Goal: Information Seeking & Learning: Learn about a topic

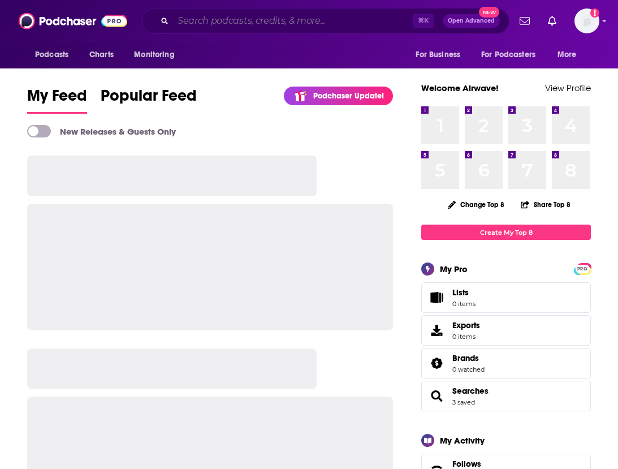
click at [331, 21] on input "Search podcasts, credits, & more..." at bounding box center [293, 21] width 240 height 18
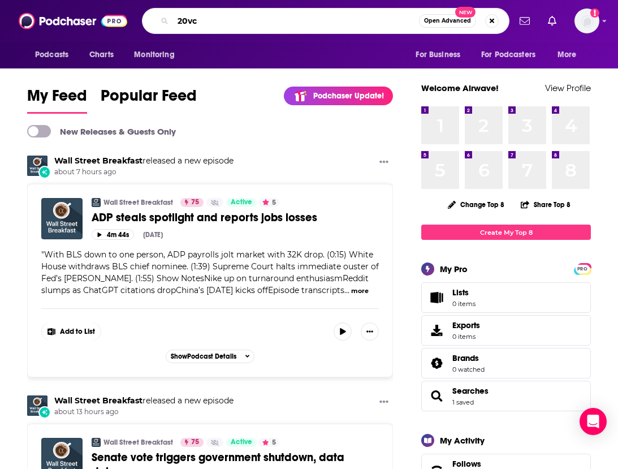
type input "20vc"
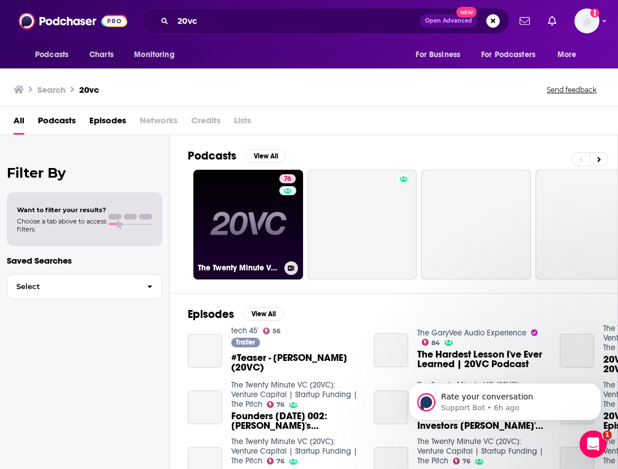
click at [279, 199] on div "76" at bounding box center [288, 217] width 19 height 87
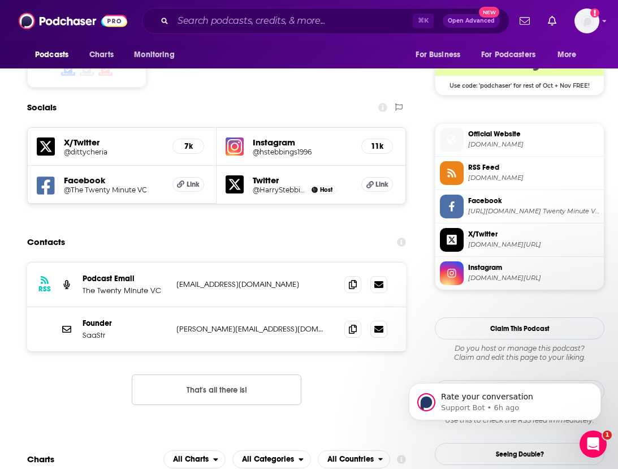
scroll to position [945, 0]
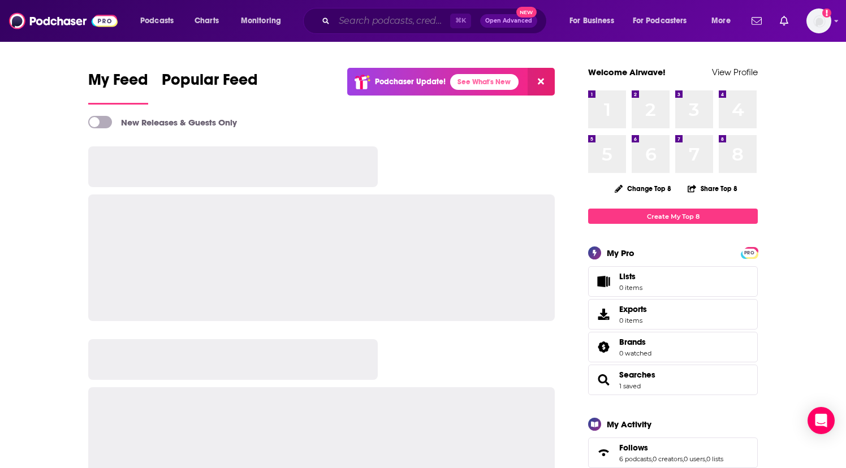
click at [396, 19] on input "Search podcasts, credits, & more..." at bounding box center [392, 21] width 116 height 18
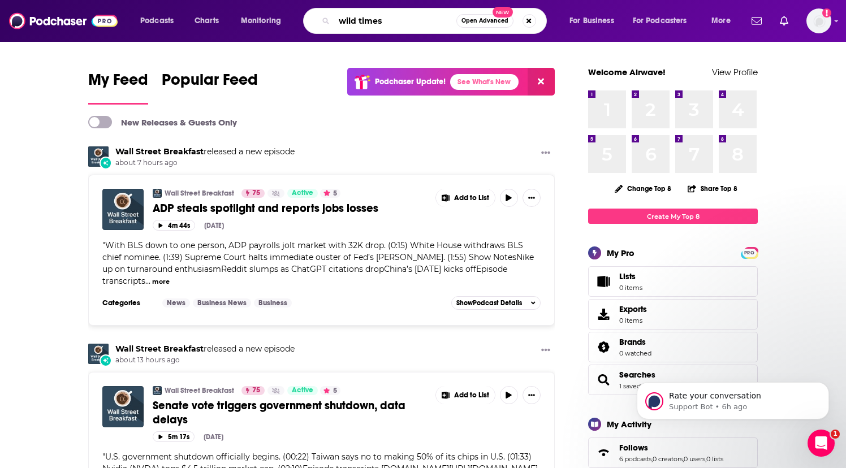
type input "wild times"
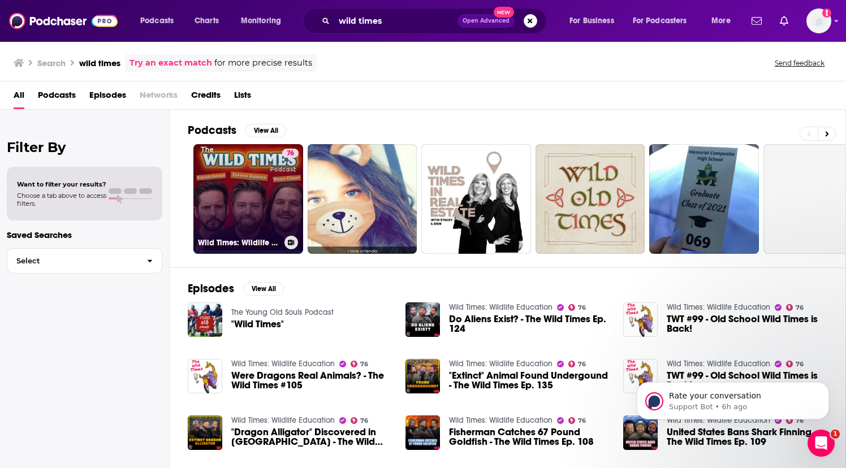
click at [278, 241] on h3 "Wild Times: Wildlife Education" at bounding box center [239, 243] width 82 height 10
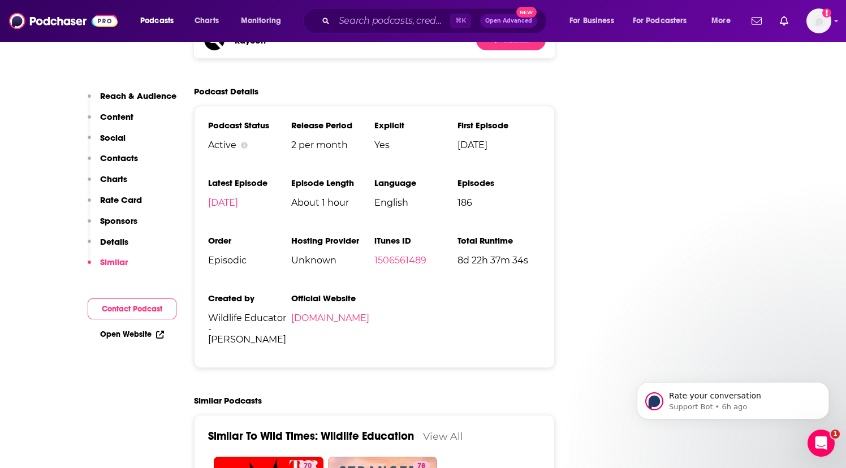
scroll to position [2047, 0]
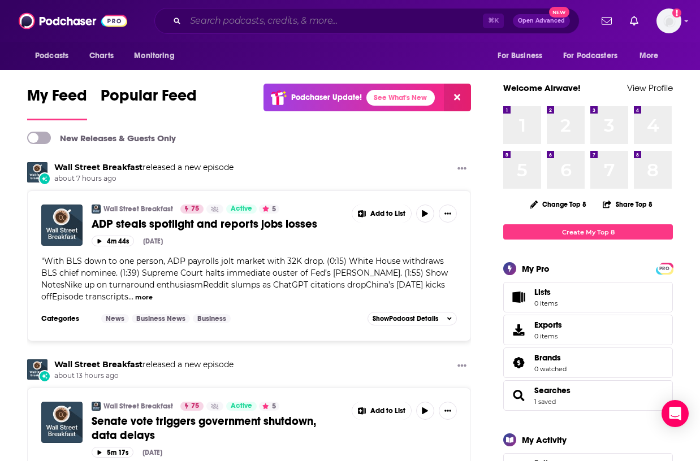
click at [326, 24] on input "Search podcasts, credits, & more..." at bounding box center [333, 21] width 297 height 18
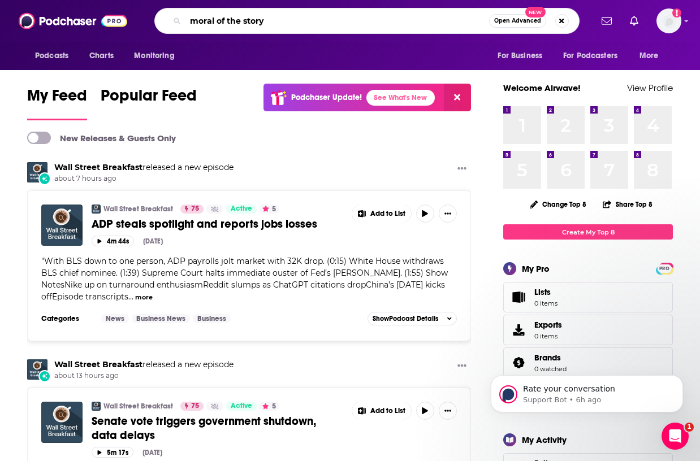
type input "moral of the story"
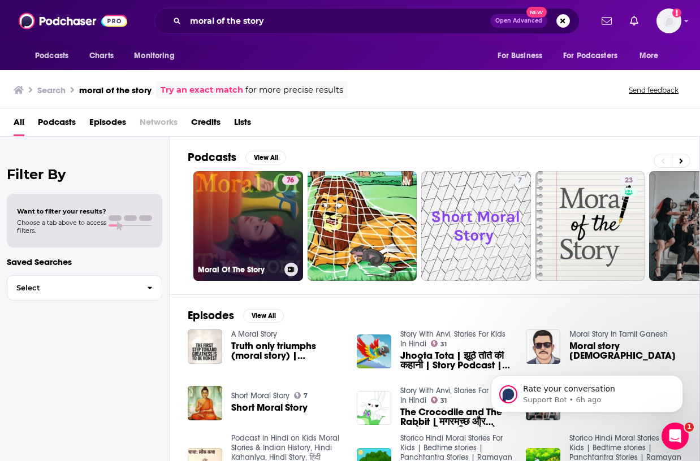
click at [214, 185] on link "76 Moral Of The Story" at bounding box center [248, 226] width 110 height 110
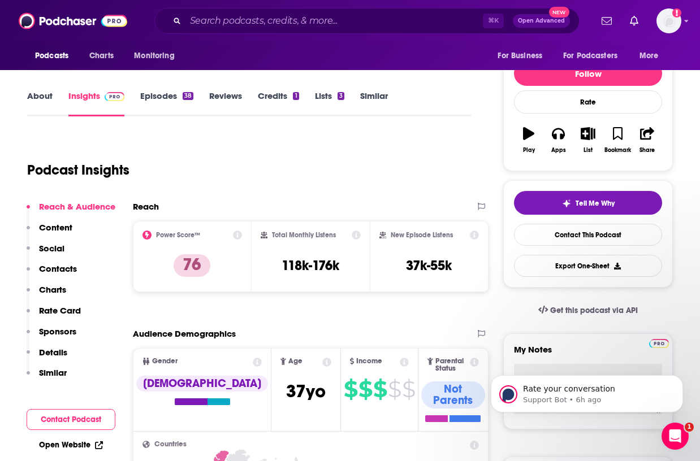
scroll to position [159, 0]
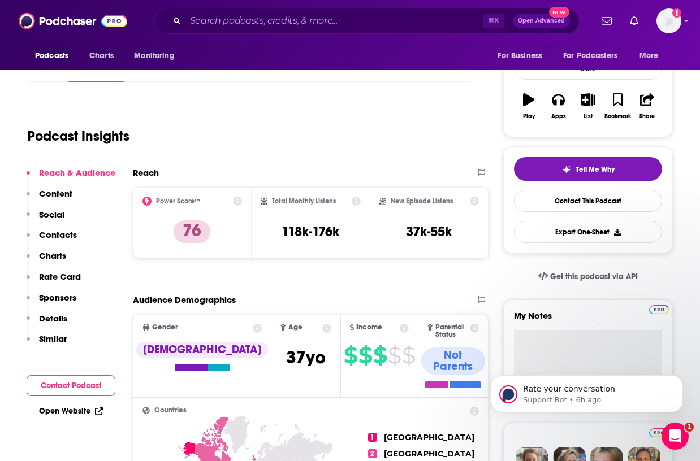
click at [366, 34] on div "Podcasts Charts Monitoring ⌘ K Open Advanced New For Business For Podcasters Mo…" at bounding box center [350, 21] width 700 height 42
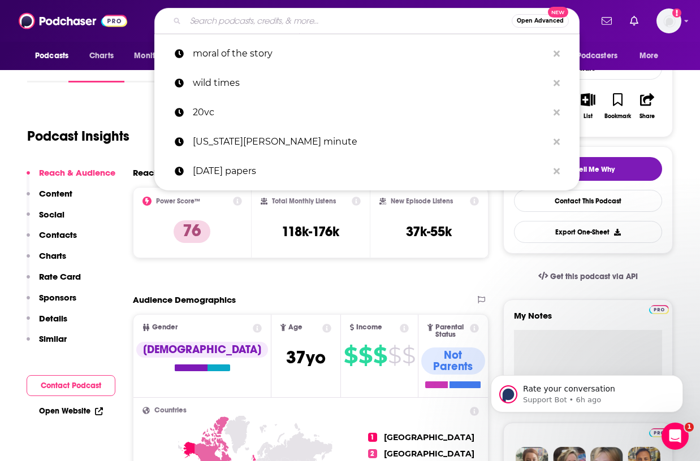
click at [365, 26] on input "Search podcasts, credits, & more..." at bounding box center [348, 21] width 326 height 18
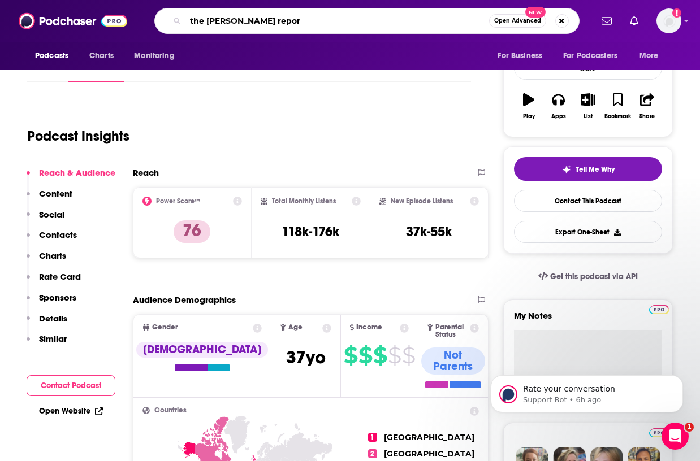
type input "the broski report"
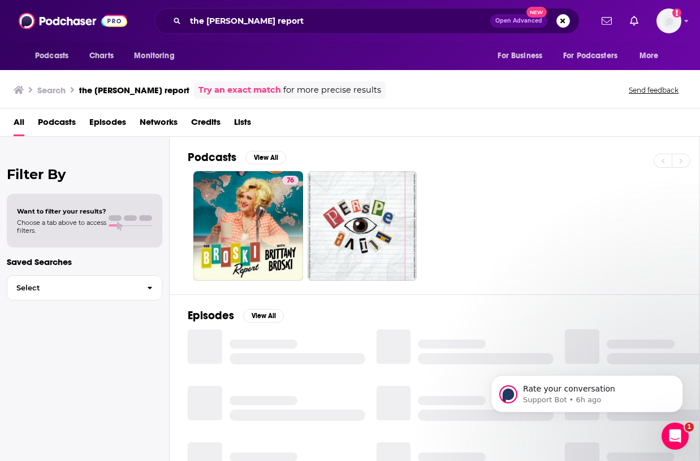
click at [253, 207] on link "76" at bounding box center [248, 226] width 110 height 110
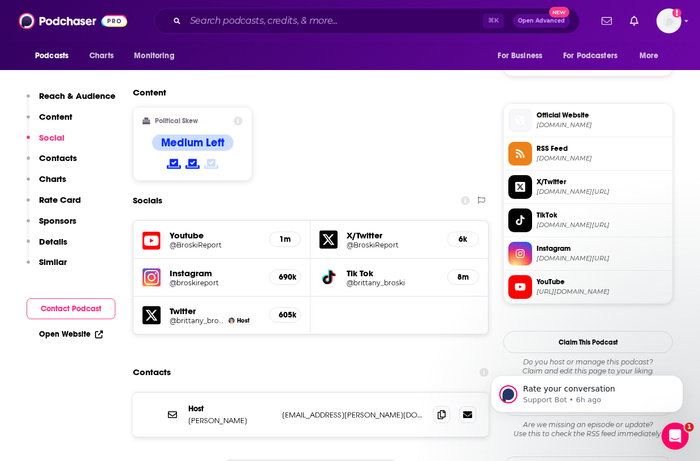
scroll to position [831, 0]
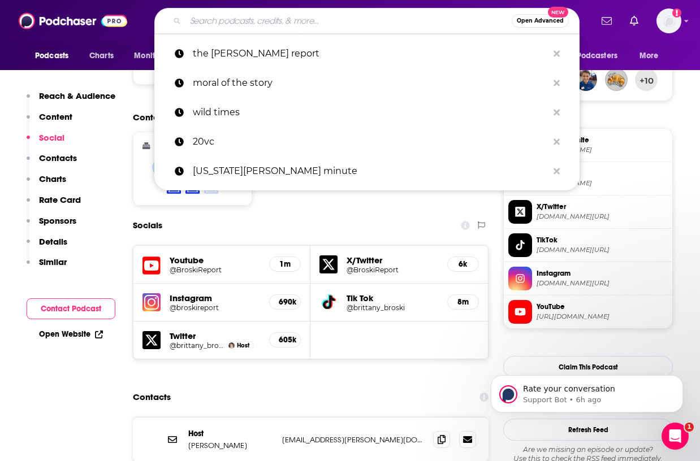
click at [302, 18] on input "Search podcasts, credits, & more..." at bounding box center [348, 21] width 326 height 18
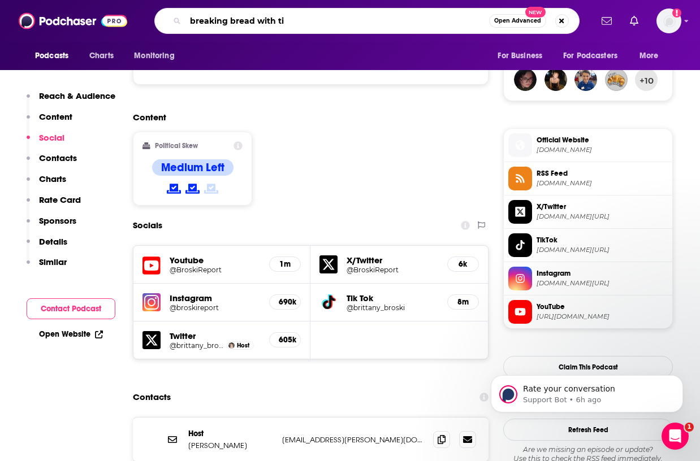
type input "breaking bread with tim"
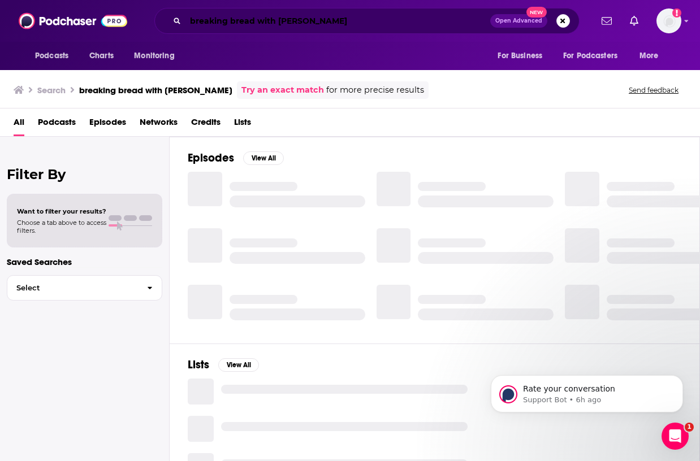
click at [317, 18] on input "breaking bread with tim" at bounding box center [337, 21] width 305 height 18
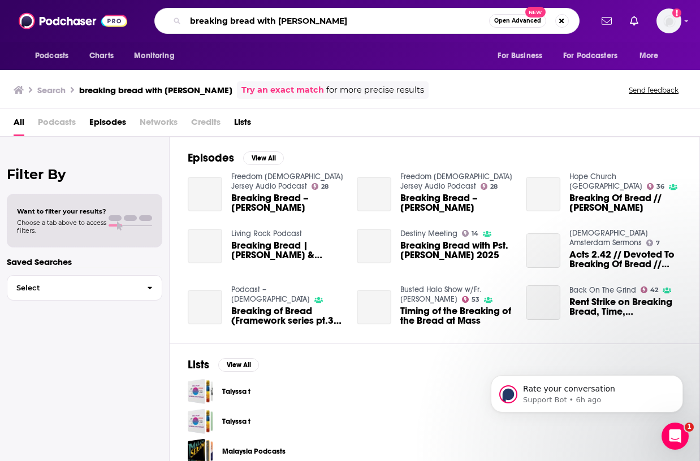
type input "breaking bread with tom"
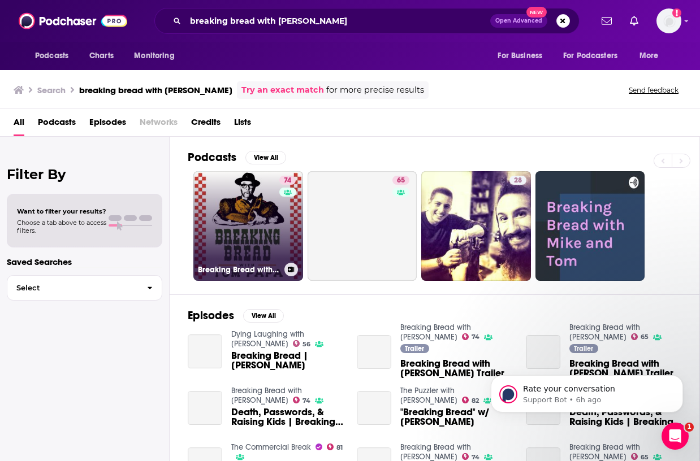
click at [236, 238] on link "74 Breaking Bread with Tom Papa" at bounding box center [248, 226] width 110 height 110
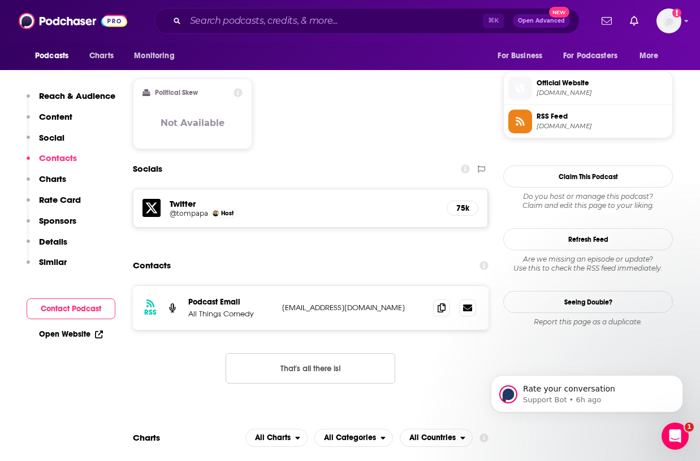
scroll to position [887, 0]
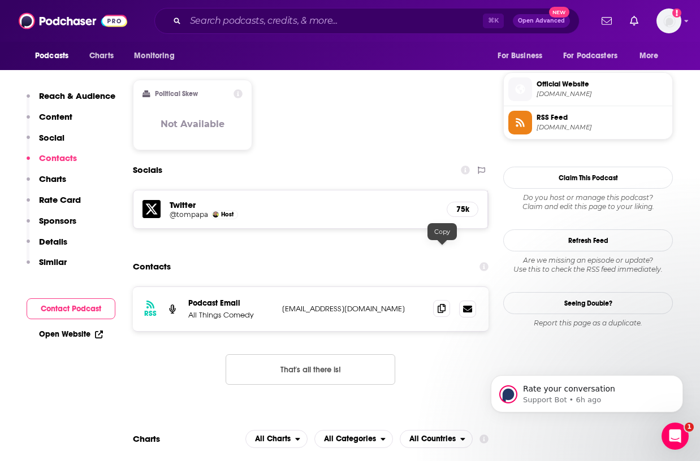
click at [444, 304] on icon at bounding box center [442, 308] width 8 height 9
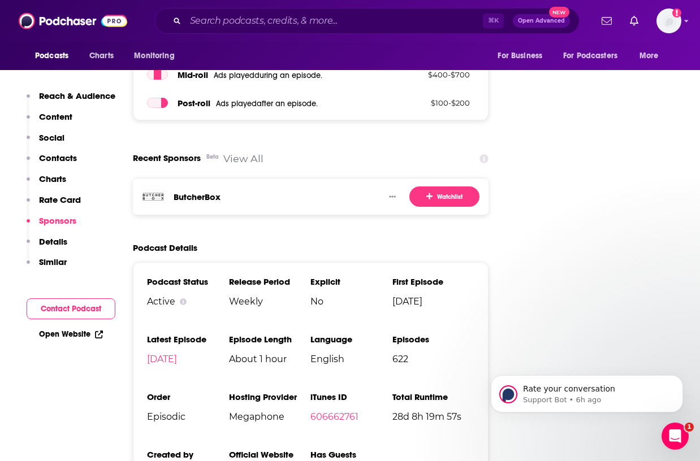
scroll to position [1688, 0]
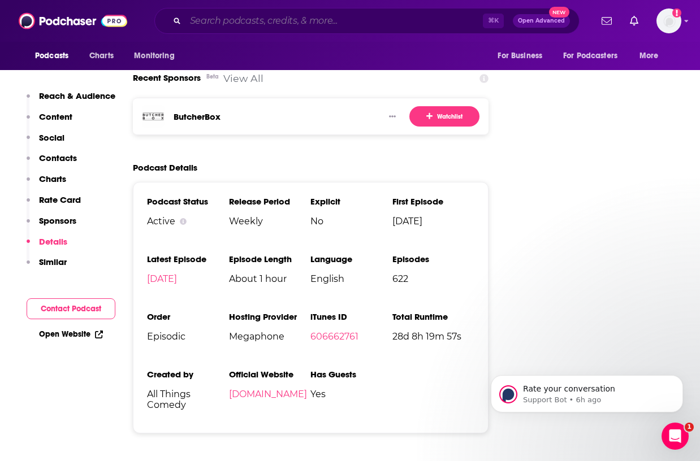
click at [341, 17] on input "Search podcasts, credits, & more..." at bounding box center [333, 21] width 297 height 18
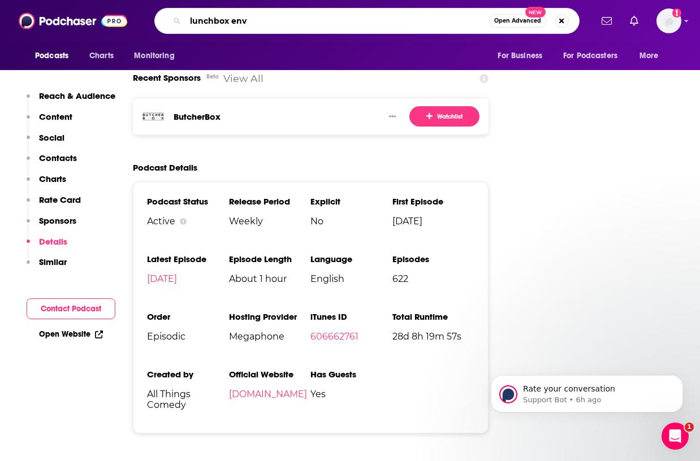
type input "lunchbox envy"
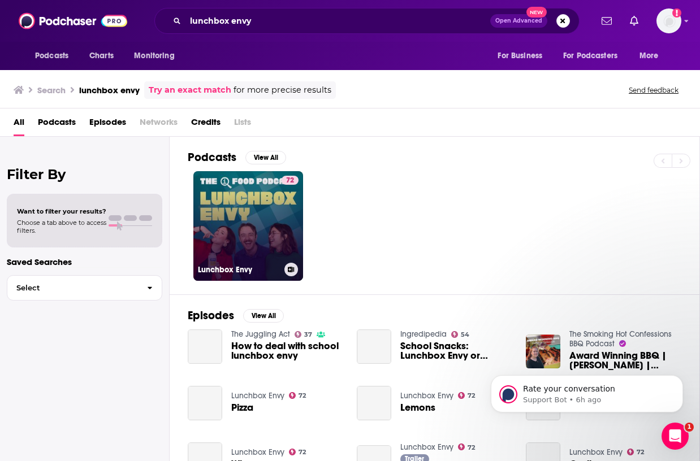
click at [244, 219] on link "72 Lunchbox Envy" at bounding box center [248, 226] width 110 height 110
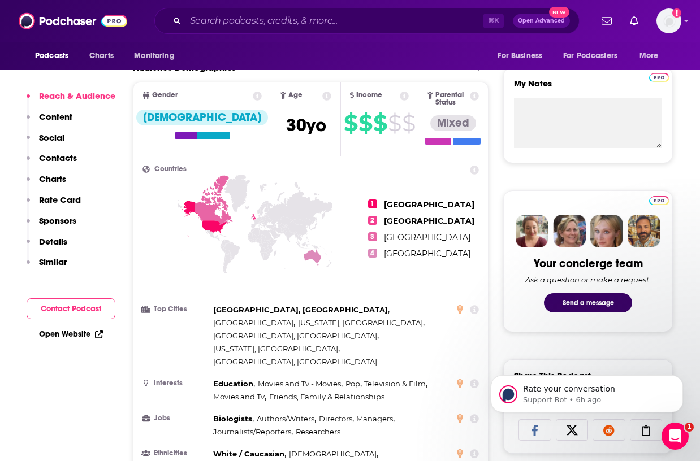
scroll to position [426, 0]
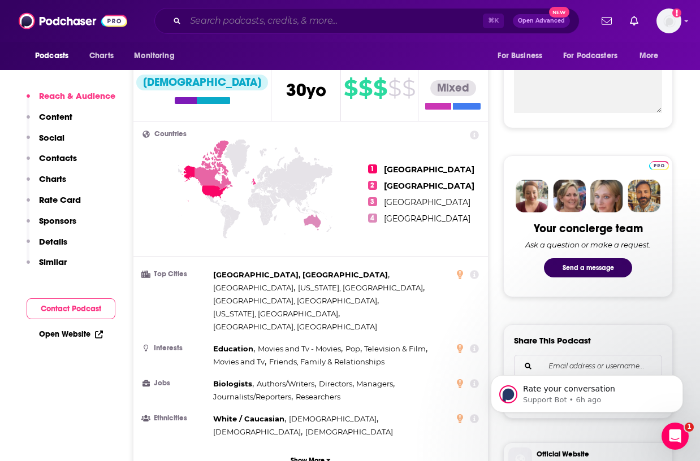
click at [398, 27] on input "Search podcasts, credits, & more..." at bounding box center [333, 21] width 297 height 18
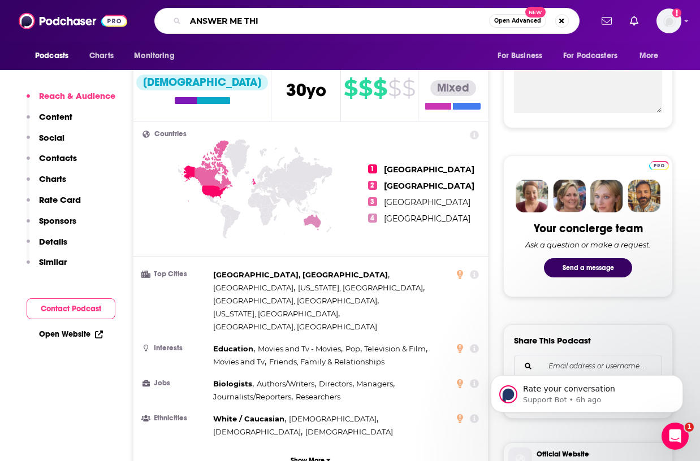
type input "ANSWER ME THIS"
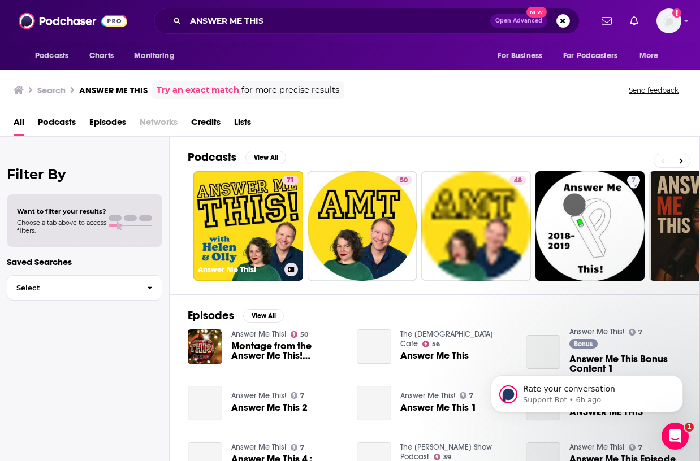
click at [287, 211] on div "71" at bounding box center [290, 219] width 16 height 87
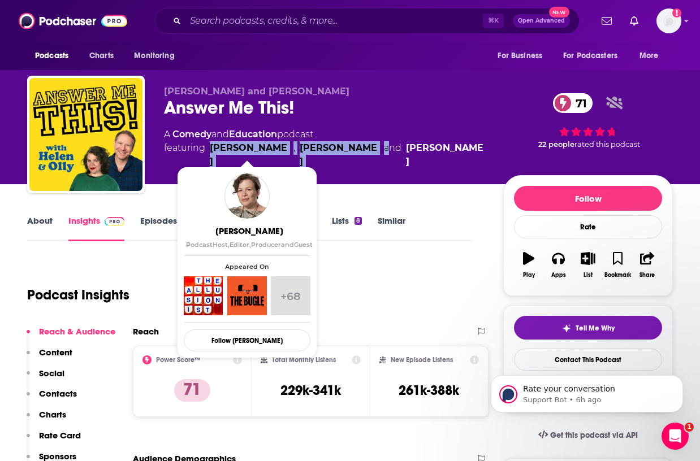
drag, startPoint x: 347, startPoint y: 150, endPoint x: 213, endPoint y: 146, distance: 134.6
click at [213, 146] on span "featuring Helen Zaltzman , Olly Mann and Martin Austwick" at bounding box center [324, 154] width 321 height 27
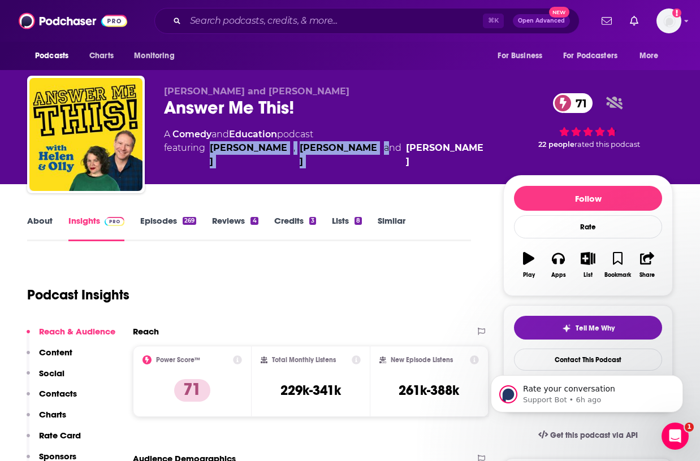
copy span "Helen Zaltzman , Olly Mann"
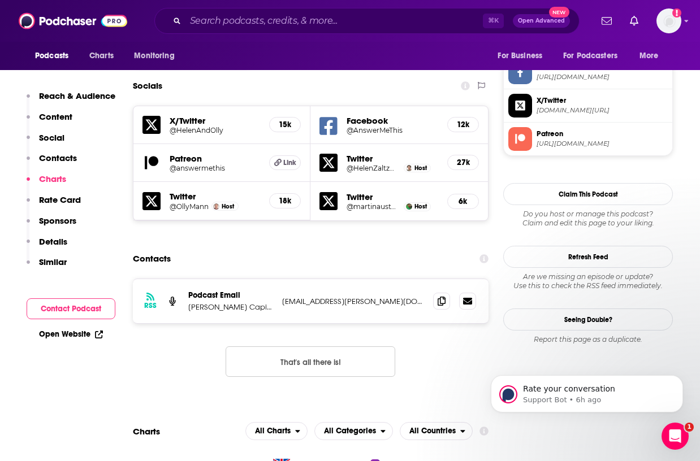
scroll to position [945, 0]
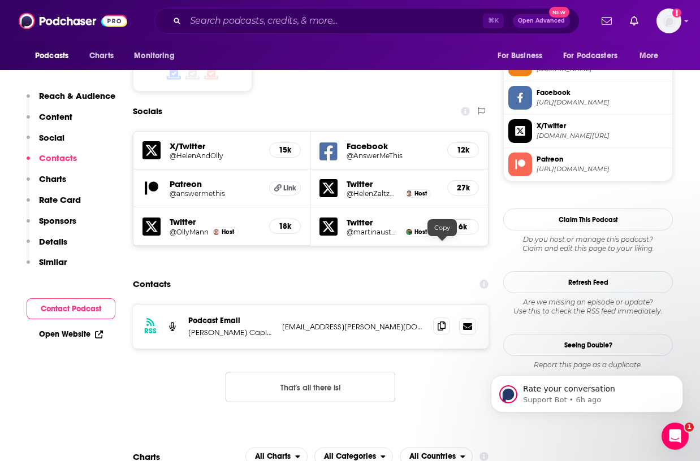
click at [440, 322] on icon at bounding box center [442, 326] width 8 height 9
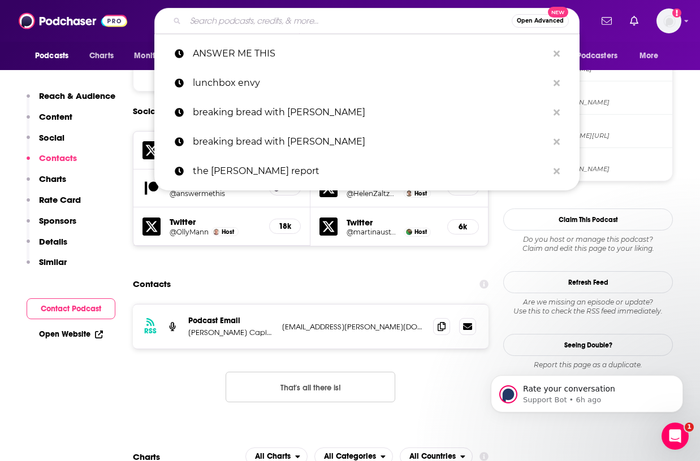
click at [338, 22] on input "Search podcasts, credits, & more..." at bounding box center [348, 21] width 326 height 18
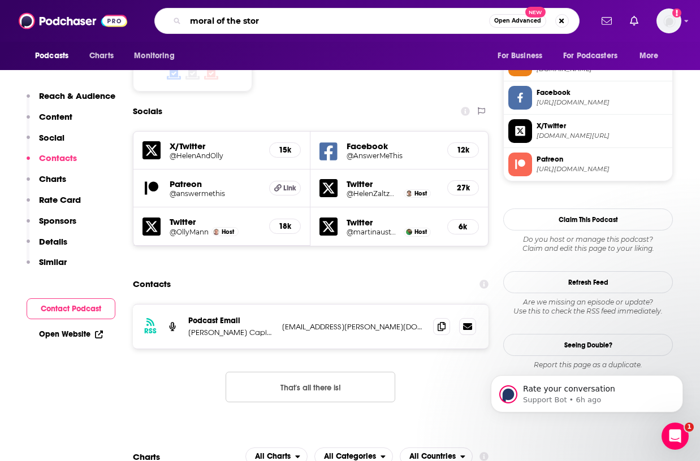
type input "moral of the story"
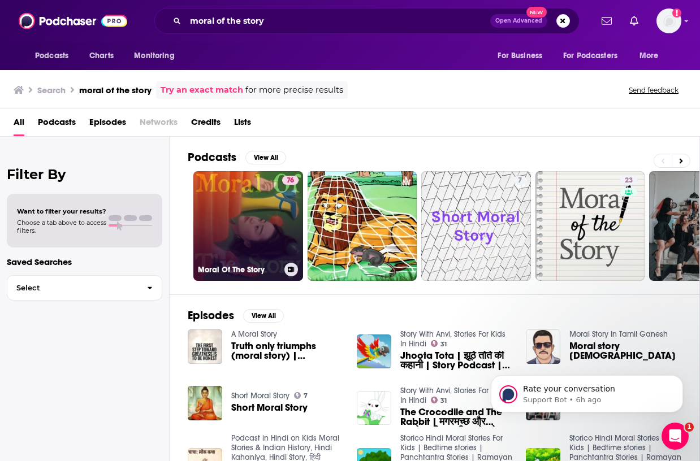
click at [268, 233] on link "76 Moral Of The Story" at bounding box center [248, 226] width 110 height 110
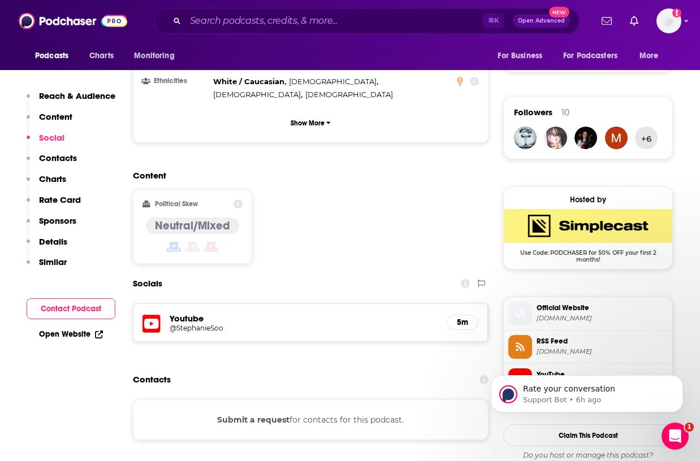
scroll to position [775, 0]
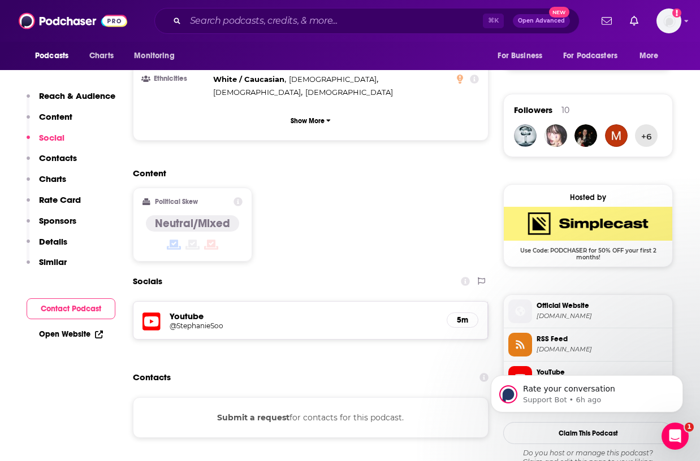
click at [313, 397] on div "Submit a request for contacts for this podcast." at bounding box center [311, 417] width 356 height 41
click at [268, 412] on button "Submit a request" at bounding box center [253, 418] width 72 height 12
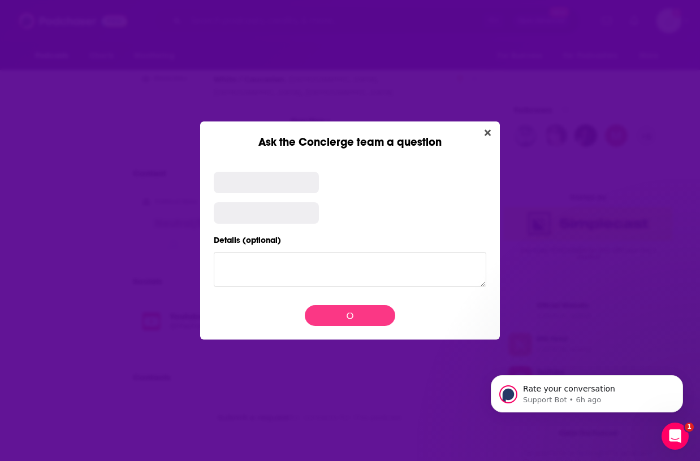
scroll to position [0, 0]
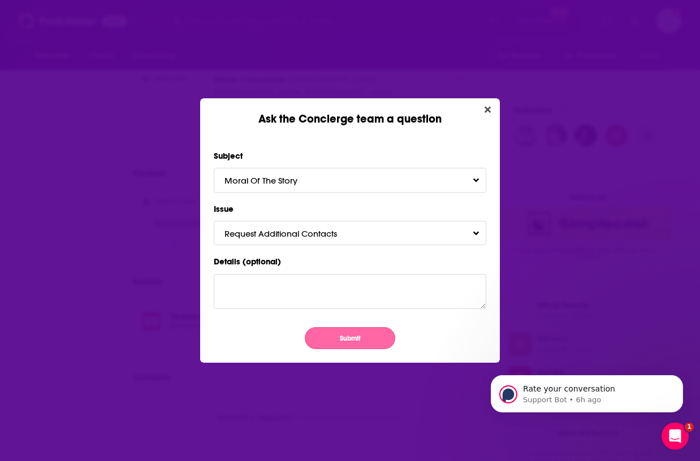
click at [329, 330] on button "Submit" at bounding box center [350, 338] width 90 height 22
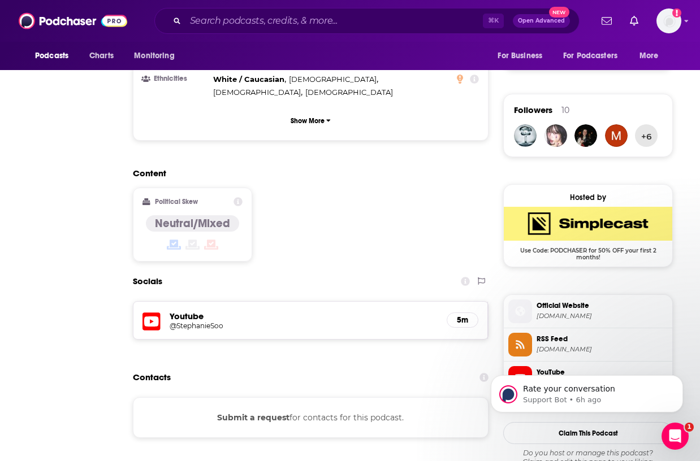
scroll to position [775, 0]
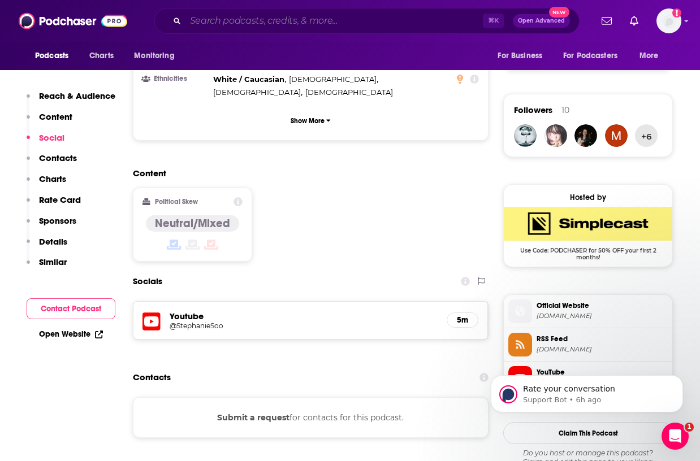
click at [402, 20] on input "Search podcasts, credits, & more..." at bounding box center [333, 21] width 297 height 18
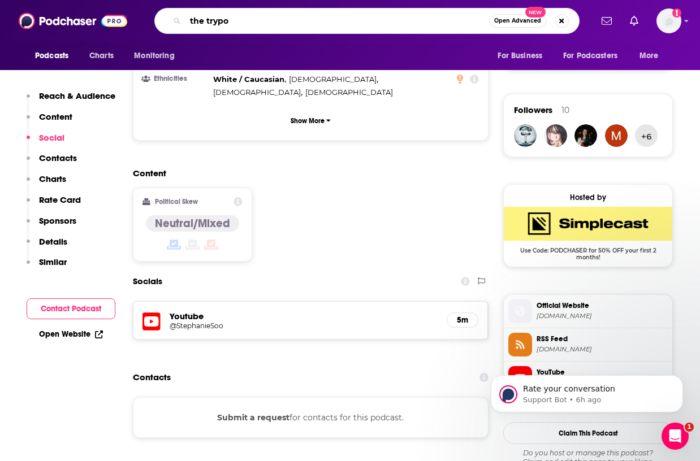
type input "the trypod"
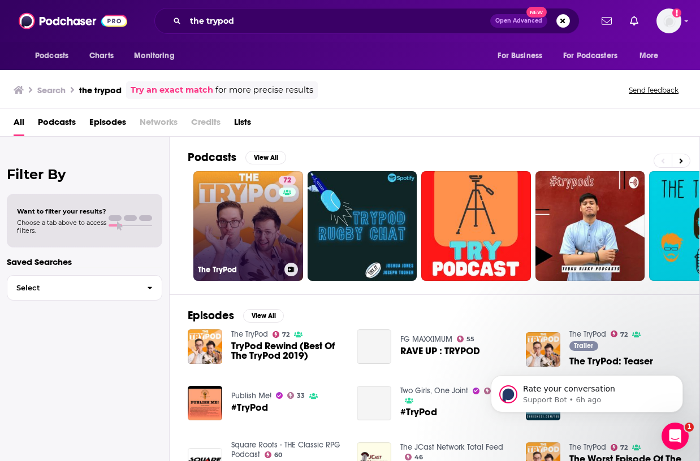
click at [257, 220] on link "72 The TryPod" at bounding box center [248, 226] width 110 height 110
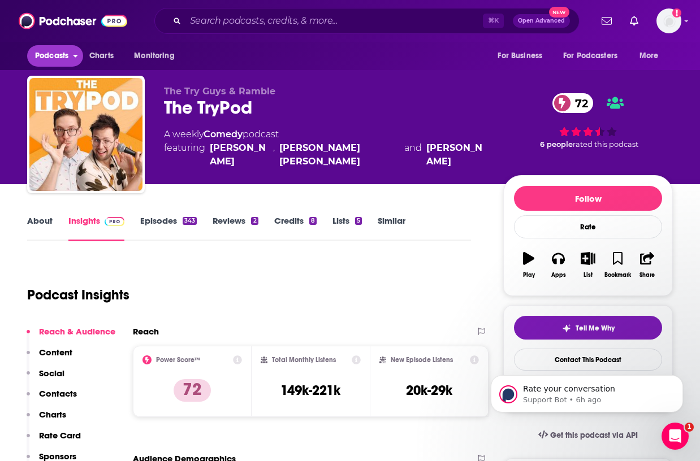
click at [53, 53] on span "Podcasts" at bounding box center [51, 56] width 33 height 16
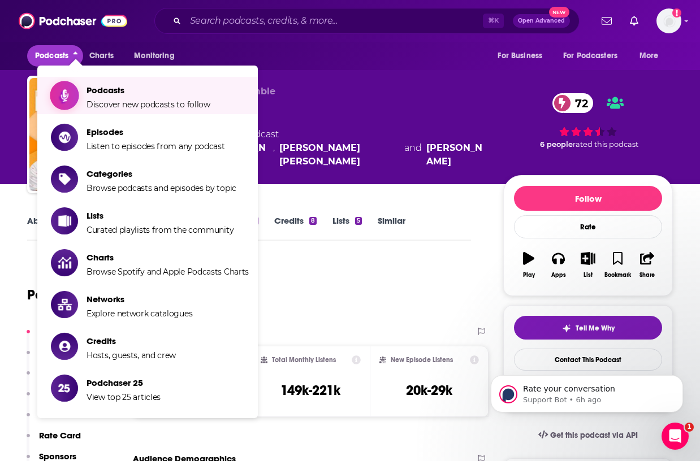
click at [107, 104] on span "Discover new podcasts to follow" at bounding box center [148, 104] width 124 height 10
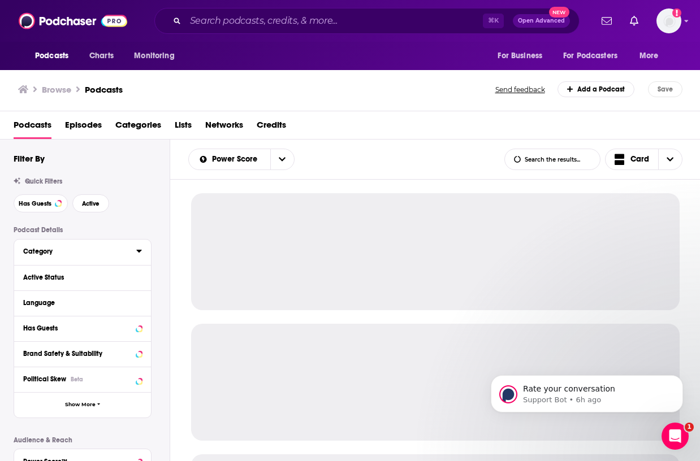
click at [45, 249] on div "Category" at bounding box center [76, 252] width 106 height 8
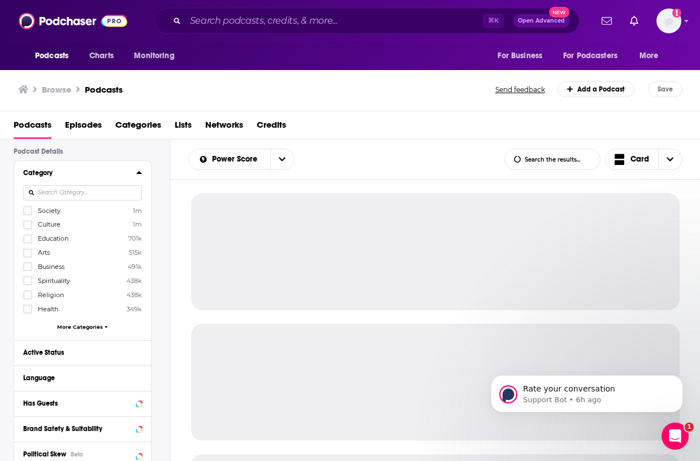
scroll to position [120, 0]
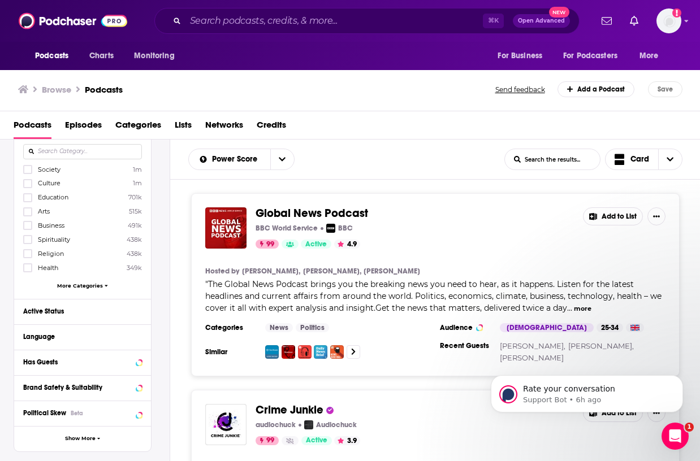
click at [100, 280] on div "Society 1m Culture 1m Education 701k Arts 515k Business 491k Spirituality 438k …" at bounding box center [82, 230] width 119 height 130
click at [96, 282] on div "Society 1m Culture 1m Education 701k Arts 515k Business 491k Spirituality 438k …" at bounding box center [82, 230] width 119 height 130
click at [86, 288] on span "More Categories" at bounding box center [80, 286] width 46 height 6
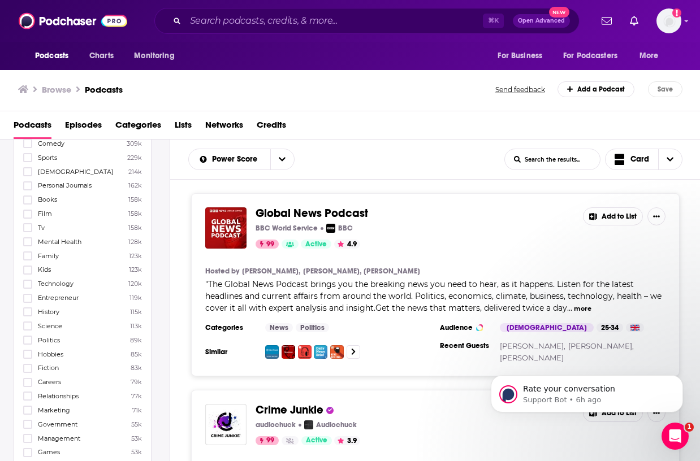
scroll to position [301, 0]
click at [31, 284] on icon at bounding box center [27, 283] width 7 height 7
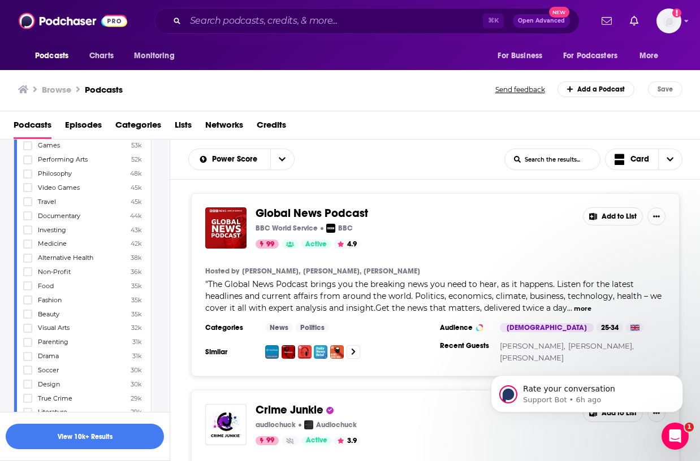
scroll to position [611, 0]
click at [98, 428] on button "View 10k+ Results" at bounding box center [85, 436] width 158 height 25
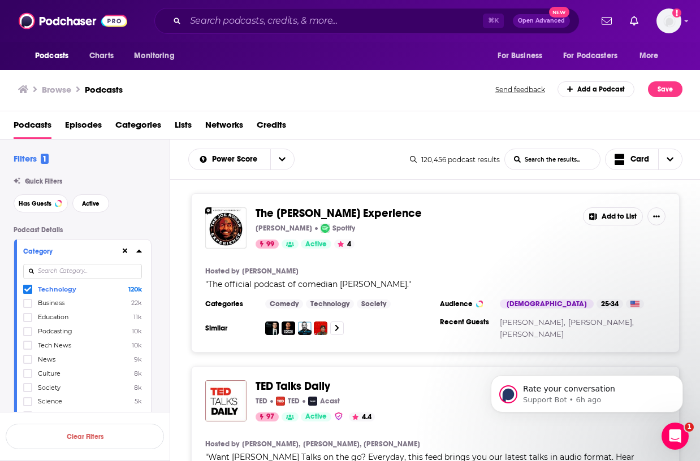
click at [137, 252] on icon at bounding box center [138, 251] width 5 height 3
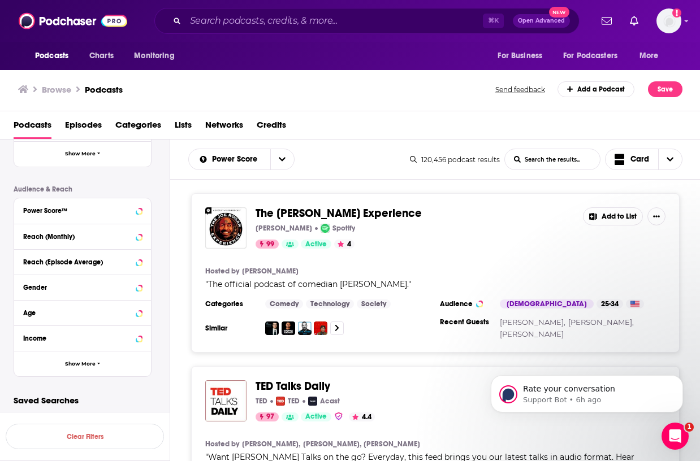
scroll to position [250, 0]
click at [59, 241] on button "Reach (Monthly)" at bounding box center [71, 237] width 97 height 14
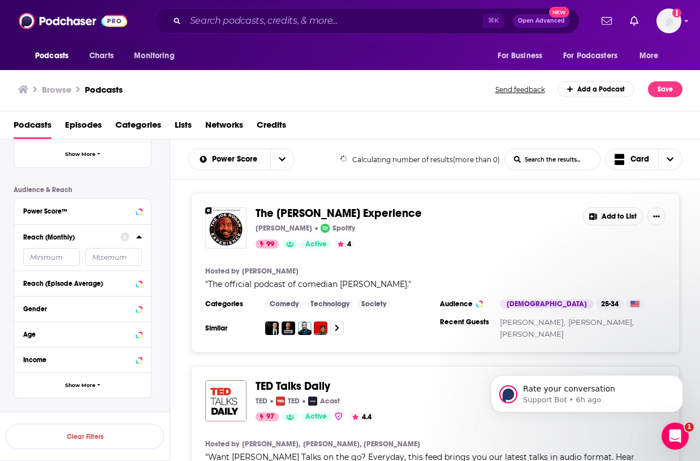
click at [53, 254] on input "number" at bounding box center [51, 257] width 57 height 18
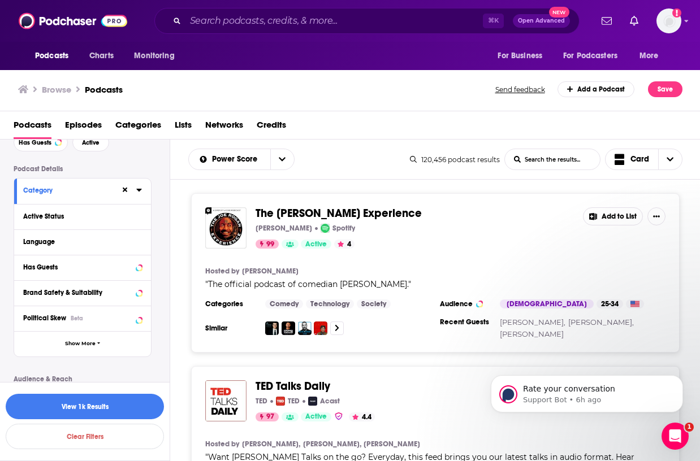
scroll to position [53, 0]
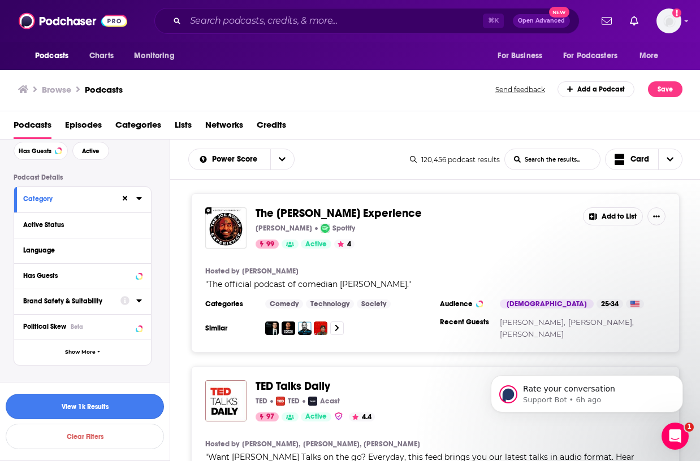
type input "100000"
click at [71, 408] on button "View 1k Results" at bounding box center [85, 406] width 158 height 25
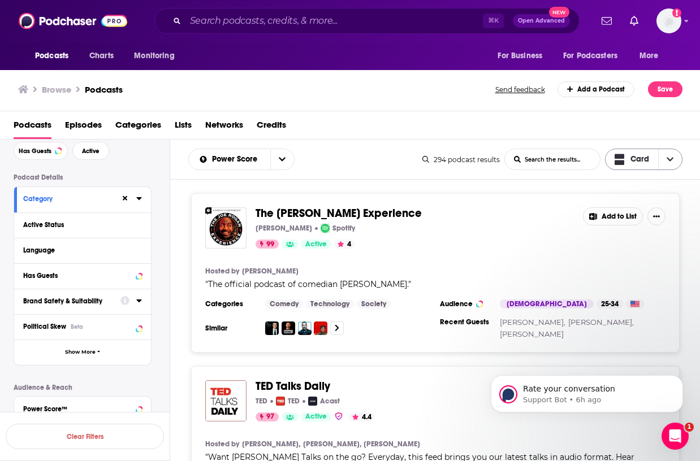
click at [638, 159] on span "Card" at bounding box center [639, 159] width 19 height 8
click at [635, 217] on span "Table" at bounding box center [650, 218] width 45 height 6
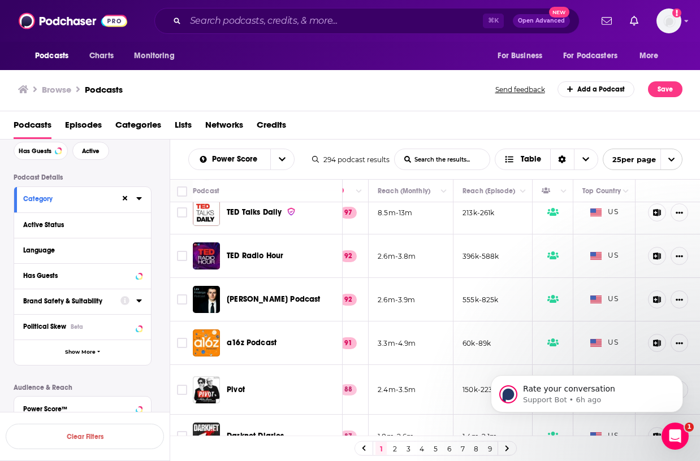
scroll to position [58, 320]
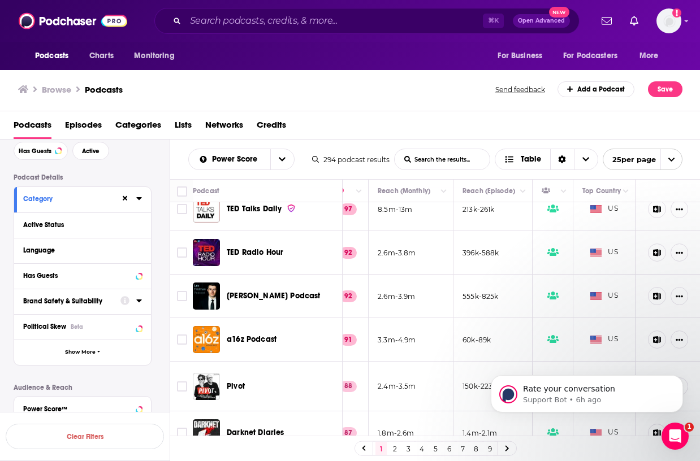
click at [84, 196] on div "Category" at bounding box center [68, 199] width 90 height 8
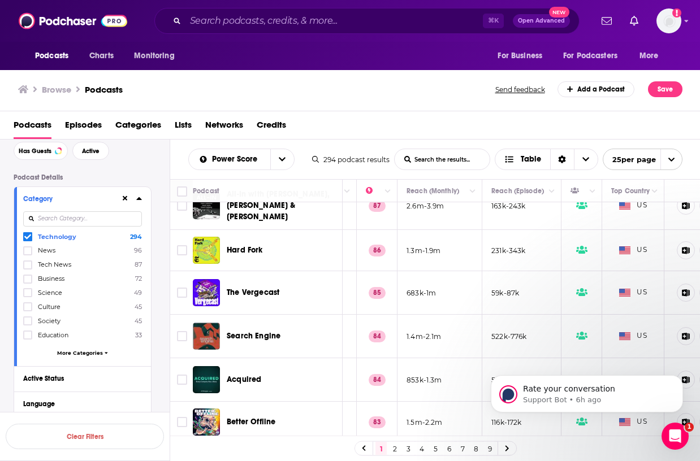
scroll to position [326, 295]
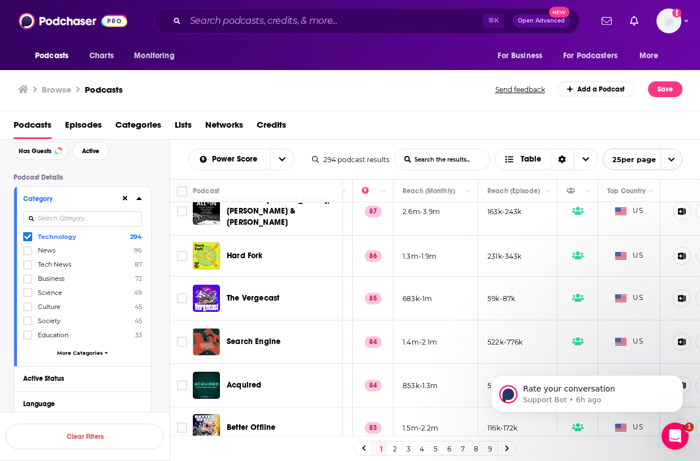
click at [257, 285] on div "The Vergecast" at bounding box center [286, 298] width 118 height 27
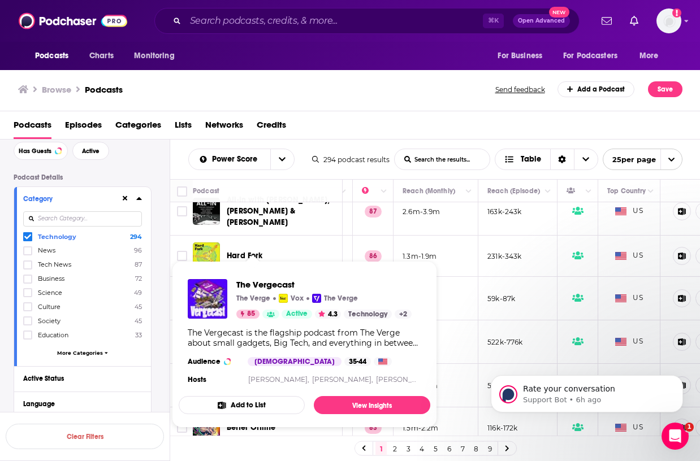
click at [215, 301] on img "The Vergecast" at bounding box center [208, 299] width 40 height 40
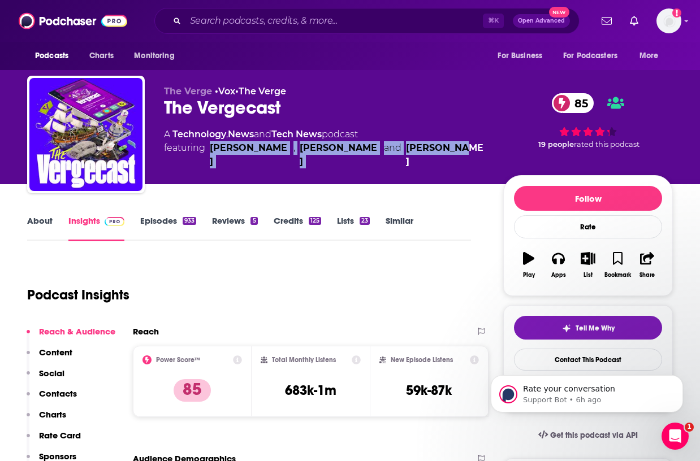
drag, startPoint x: 417, startPoint y: 149, endPoint x: 213, endPoint y: 147, distance: 204.1
click at [213, 147] on div "A Technology , News and Tech News podcast featuring David Pierce , Nilay Patel …" at bounding box center [324, 148] width 321 height 41
copy span "David Pierce , Nilay Patel and Alex Cranz"
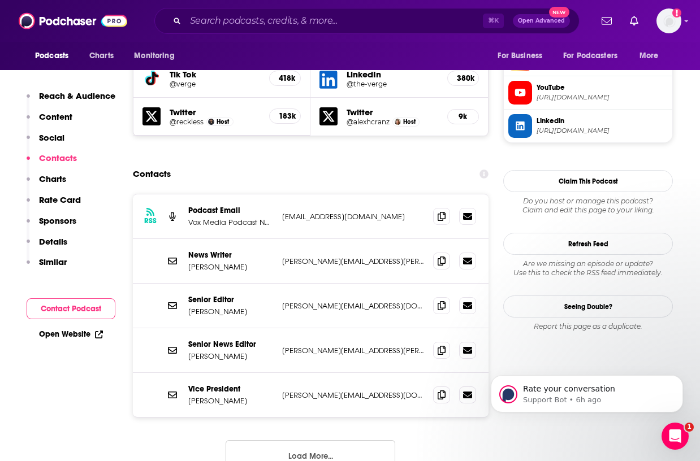
scroll to position [1085, 0]
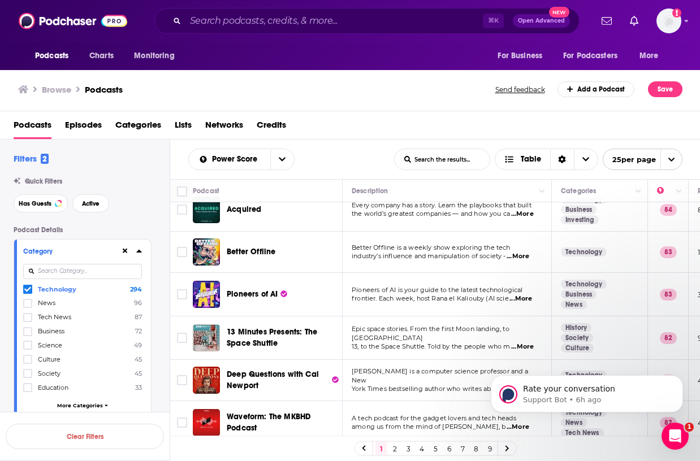
scroll to position [526, 0]
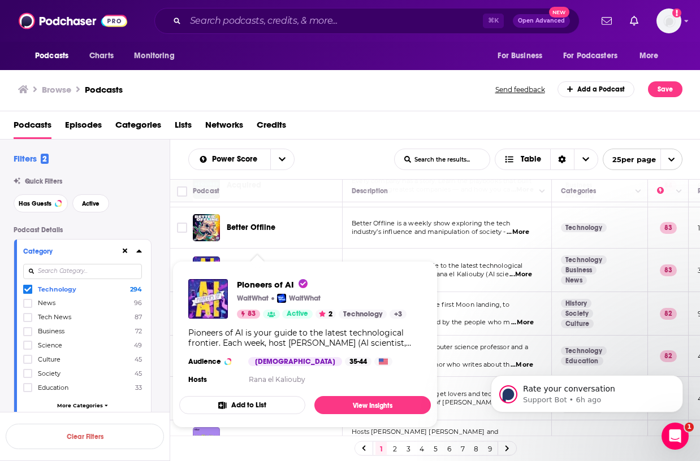
click at [238, 258] on span "Pioneers of AI WaitWhat WaitWhat 83 Active 2 Technology + 3 Pioneers of AI is y…" at bounding box center [304, 344] width 265 height 180
click at [212, 257] on img "Pioneers of AI" at bounding box center [206, 270] width 27 height 27
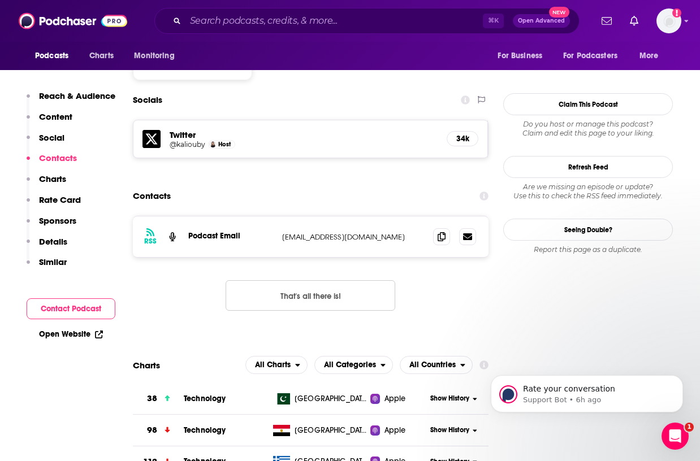
scroll to position [1001, 0]
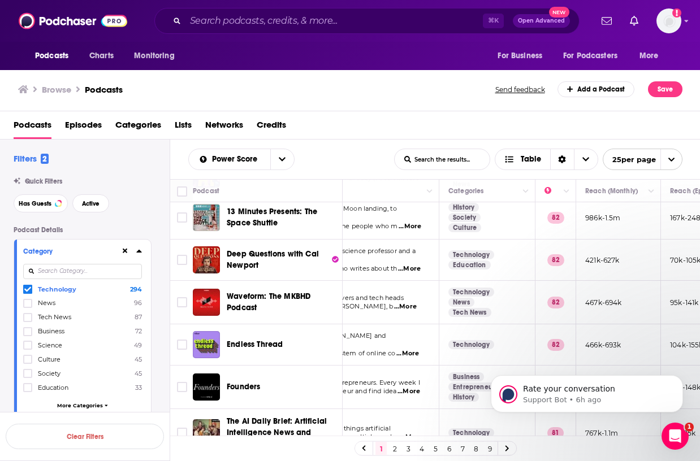
scroll to position [622, 113]
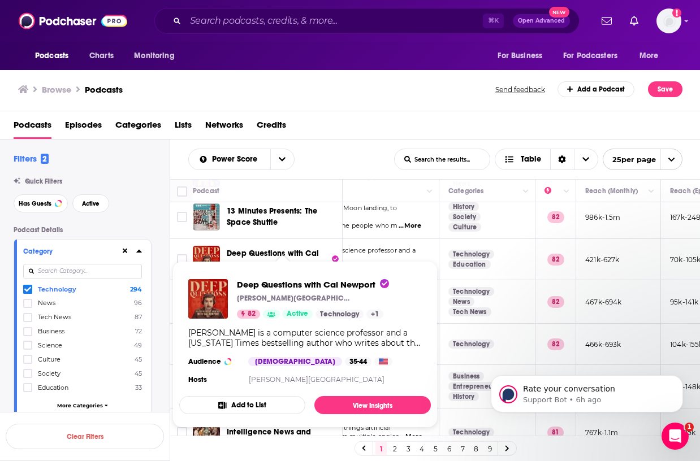
click at [259, 249] on span "Deep Questions with Cal Newport" at bounding box center [273, 259] width 92 height 21
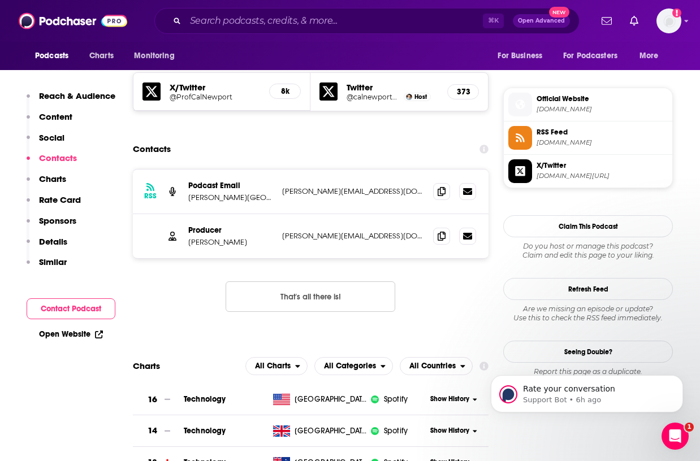
scroll to position [983, 0]
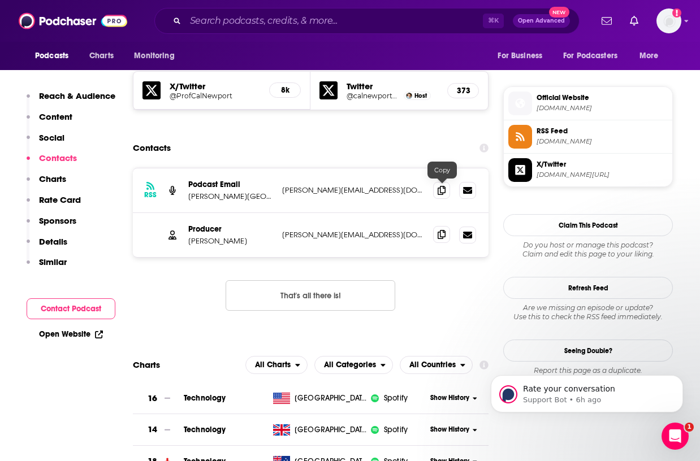
click at [442, 226] on span at bounding box center [441, 234] width 17 height 17
click at [444, 230] on icon at bounding box center [442, 234] width 8 height 9
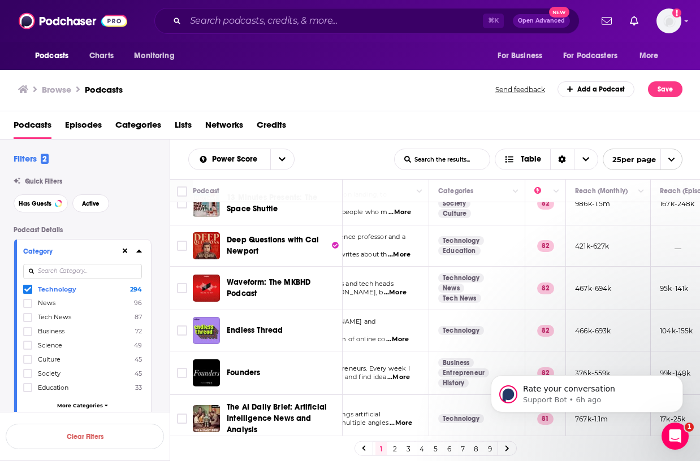
scroll to position [636, 124]
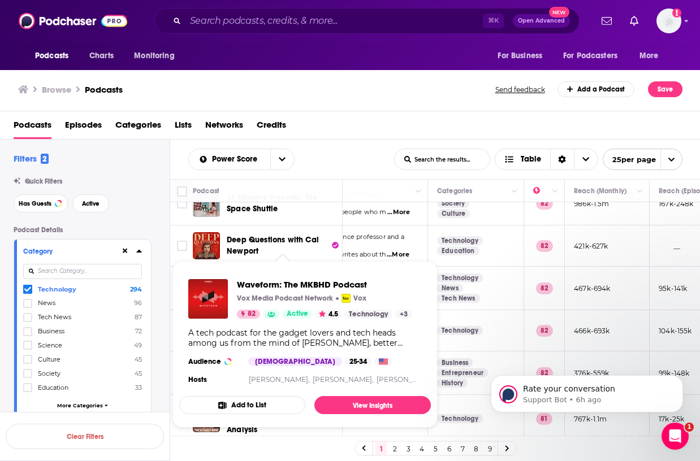
click at [268, 285] on span "Waveform: The MKBHD Podcast" at bounding box center [324, 284] width 175 height 11
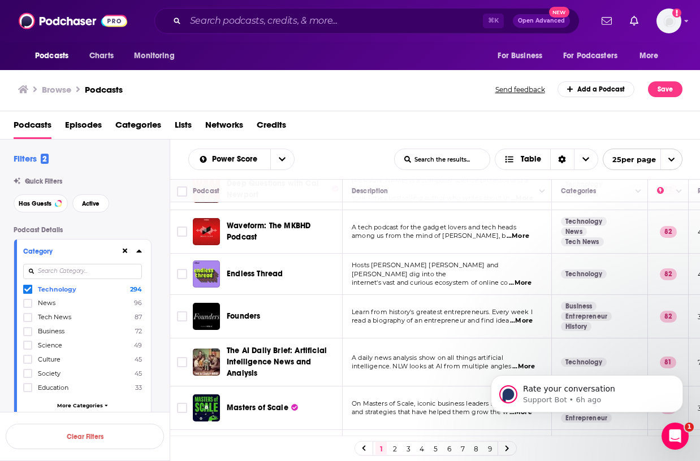
scroll to position [698, 3]
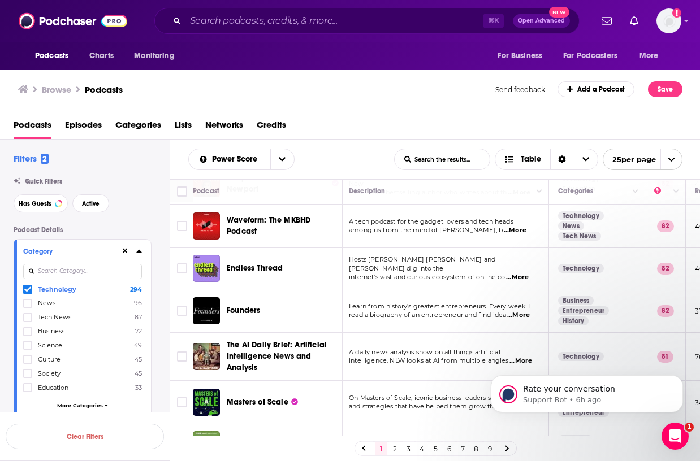
click at [523, 273] on span "...More" at bounding box center [517, 277] width 23 height 9
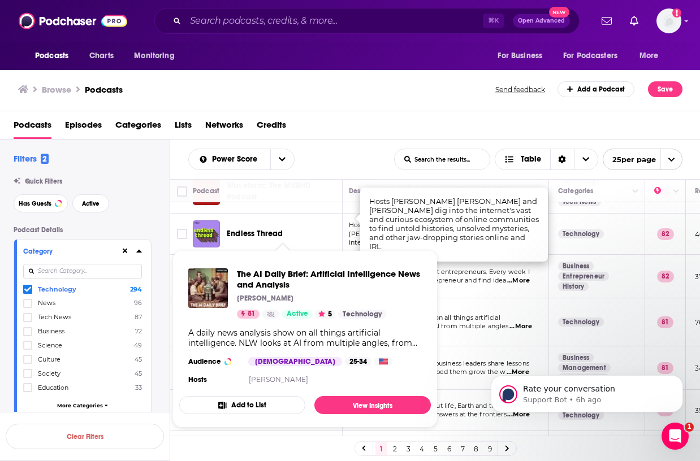
scroll to position [742, 3]
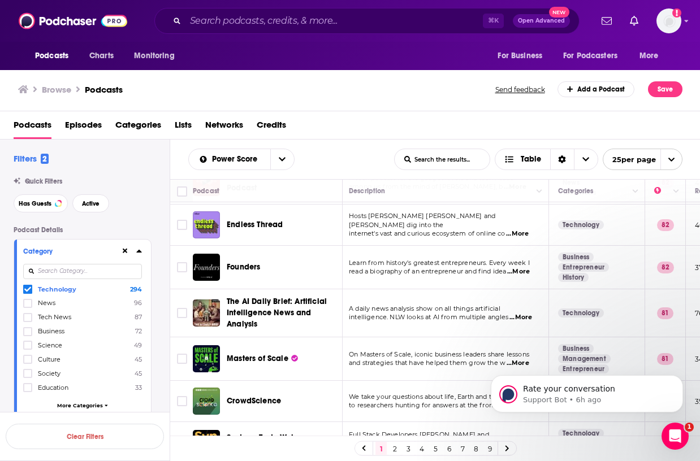
click at [449, 289] on td "A daily news analysis show on all things artificial intelligence. NLW looks at …" at bounding box center [444, 313] width 209 height 48
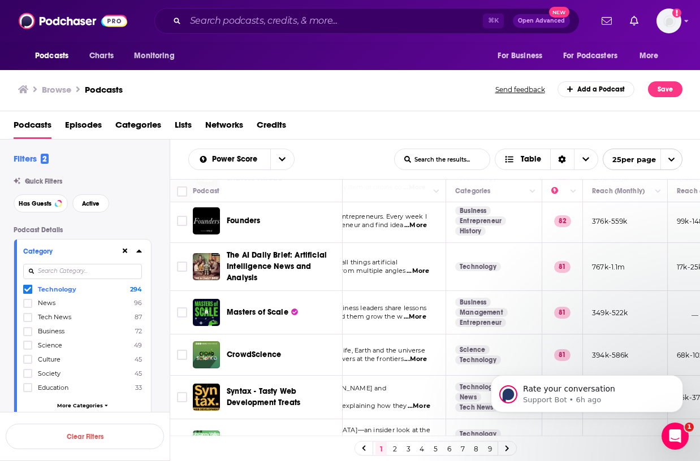
scroll to position [804, 106]
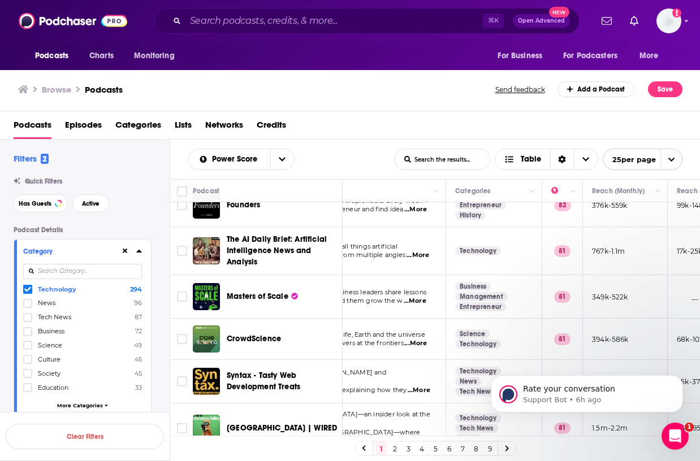
click at [250, 235] on span "The AI Daily Brief: Artificial Intelligence News and Analysis" at bounding box center [277, 251] width 100 height 32
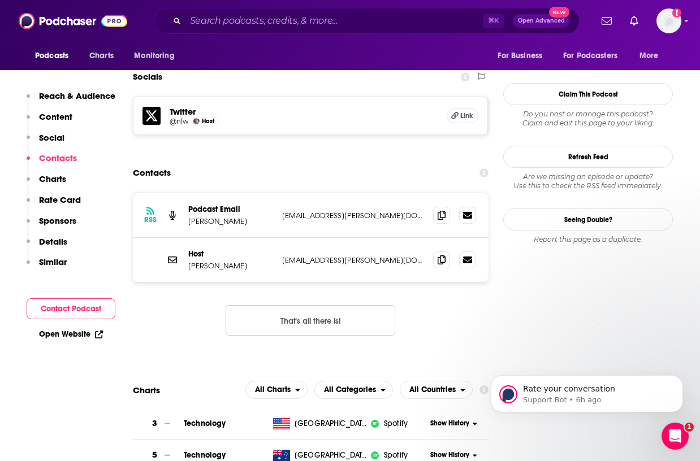
scroll to position [959, 0]
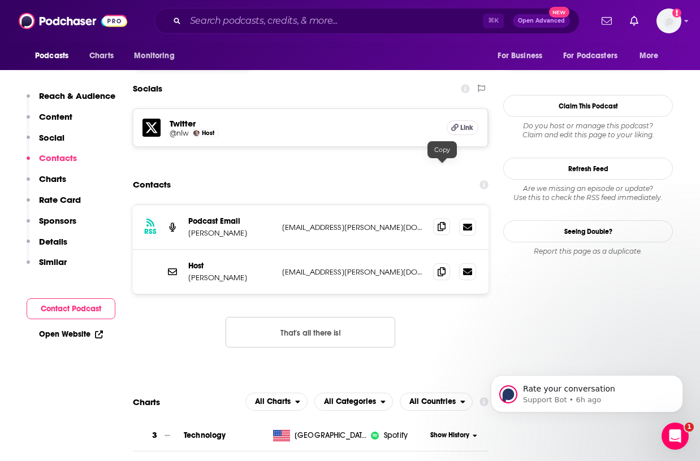
click at [436, 218] on span at bounding box center [441, 226] width 17 height 17
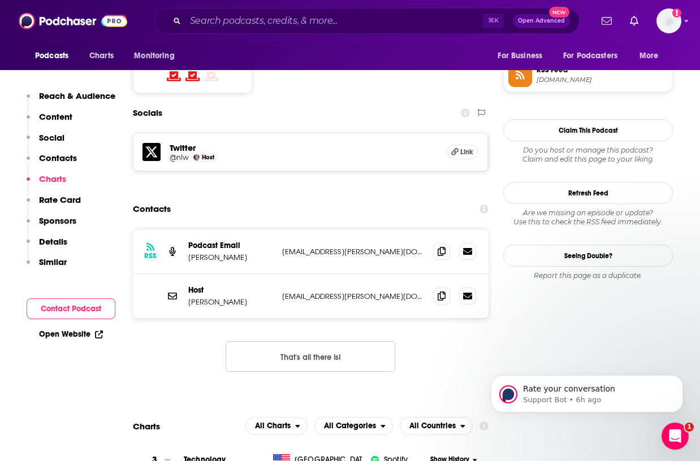
scroll to position [919, 0]
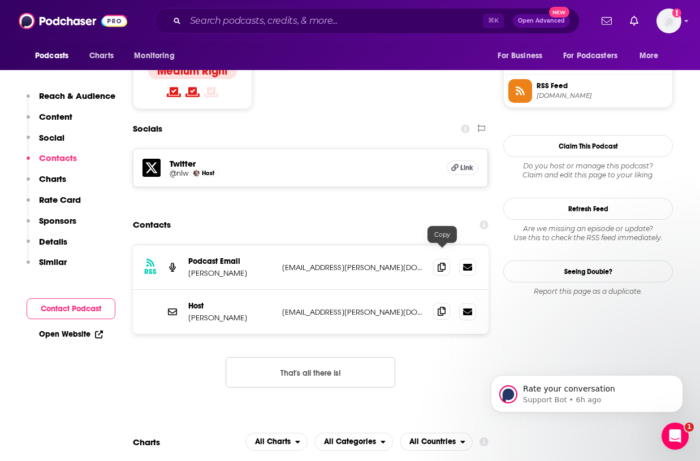
click at [447, 303] on span at bounding box center [441, 311] width 17 height 17
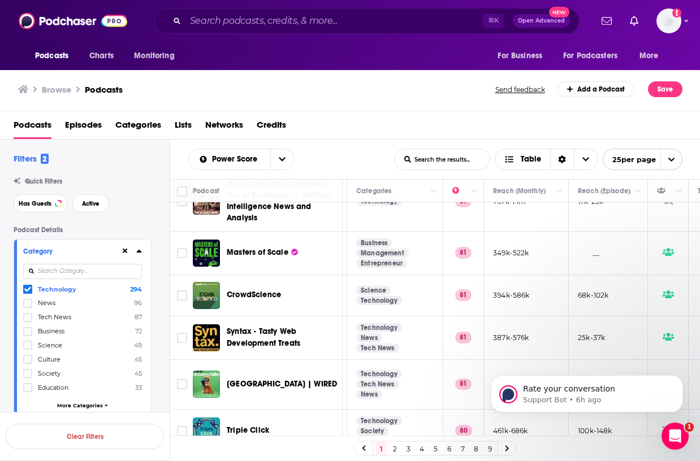
scroll to position [858, 205]
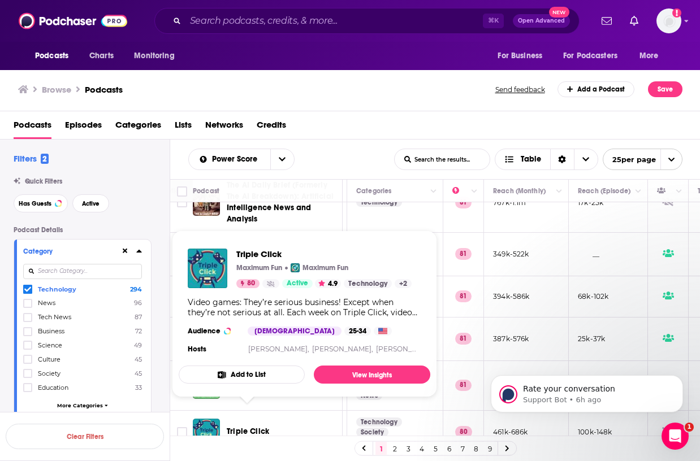
click at [248, 427] on span "Triple Click" at bounding box center [248, 432] width 42 height 10
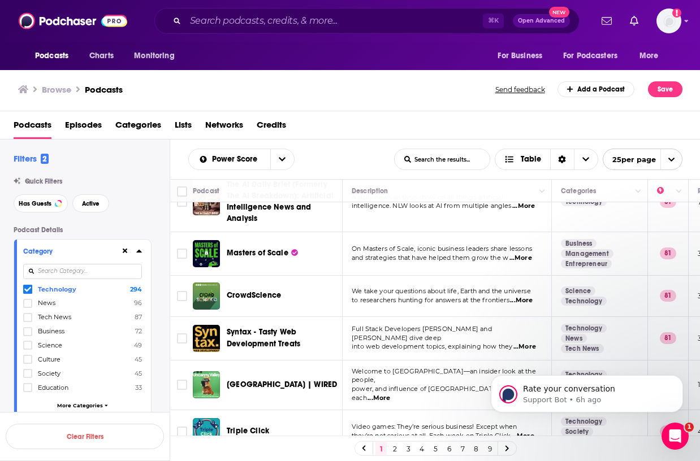
scroll to position [858, 0]
click at [392, 451] on link "2" at bounding box center [394, 449] width 11 height 14
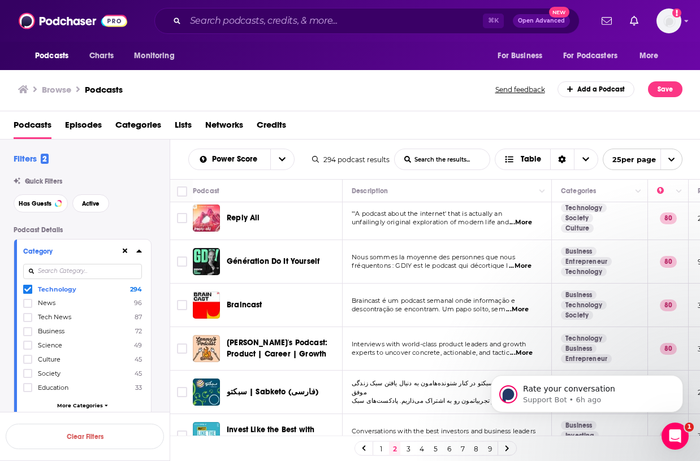
scroll to position [3, 0]
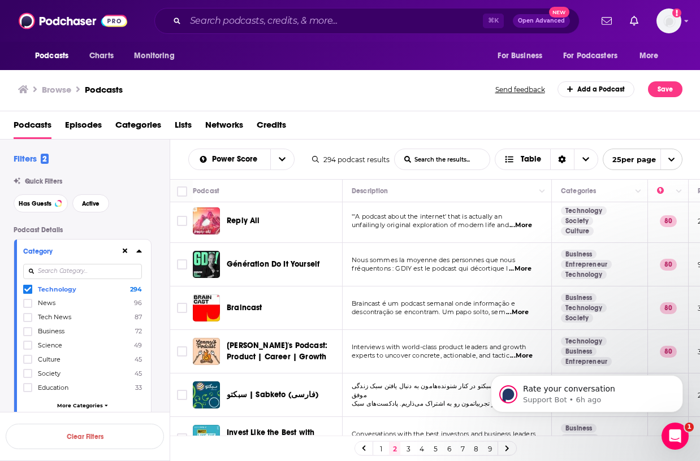
click at [521, 223] on span "...More" at bounding box center [520, 225] width 23 height 9
click at [369, 140] on div "Power Score List Search Input Search the results... Table 294 podcast results L…" at bounding box center [435, 160] width 530 height 40
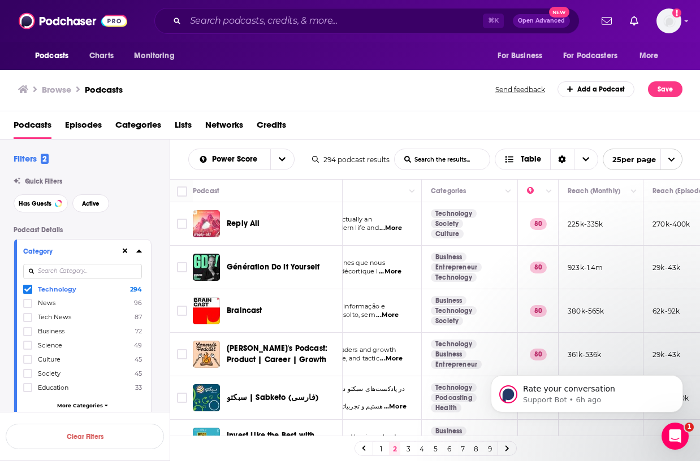
scroll to position [0, 131]
click at [246, 227] on span "Reply All" at bounding box center [243, 224] width 33 height 10
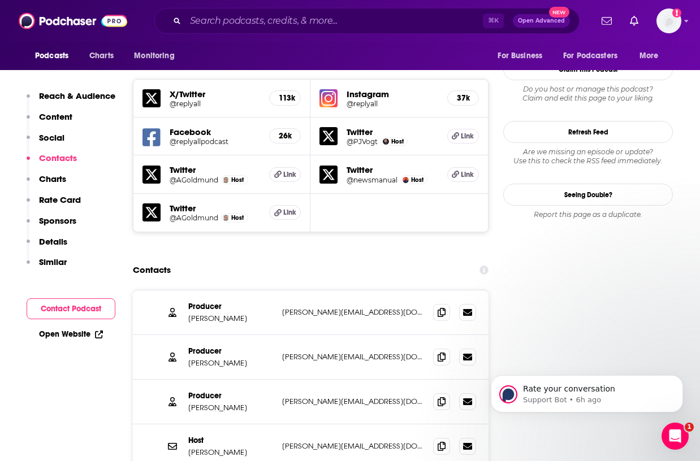
scroll to position [1104, 0]
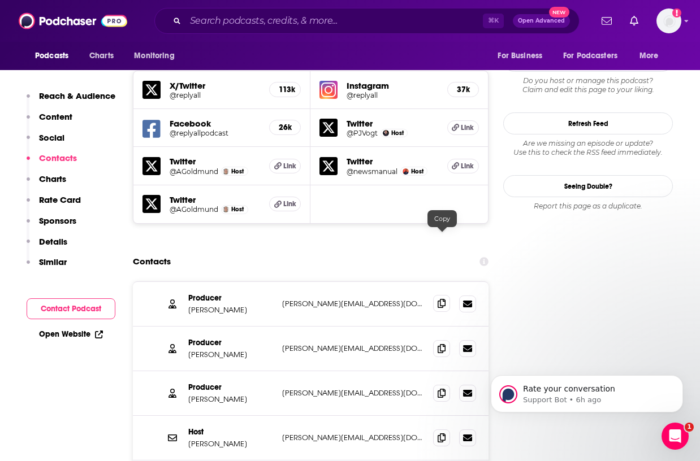
click at [445, 299] on icon at bounding box center [442, 303] width 8 height 9
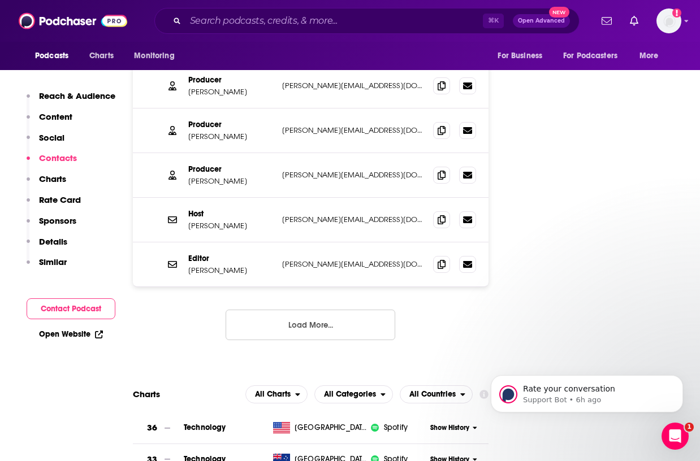
scroll to position [1318, 0]
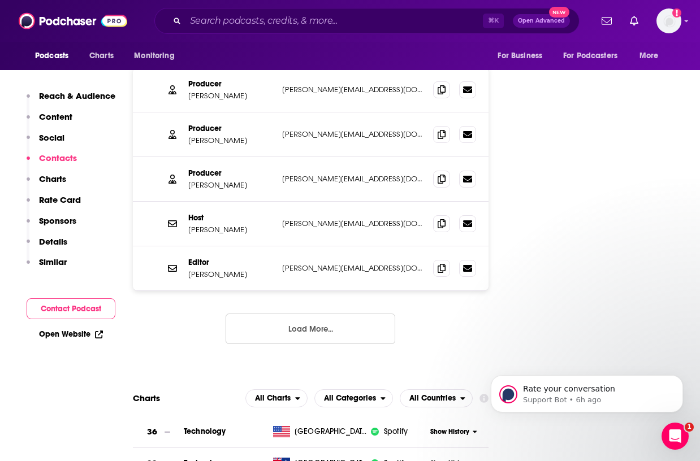
click at [318, 314] on button "Load More..." at bounding box center [311, 329] width 170 height 31
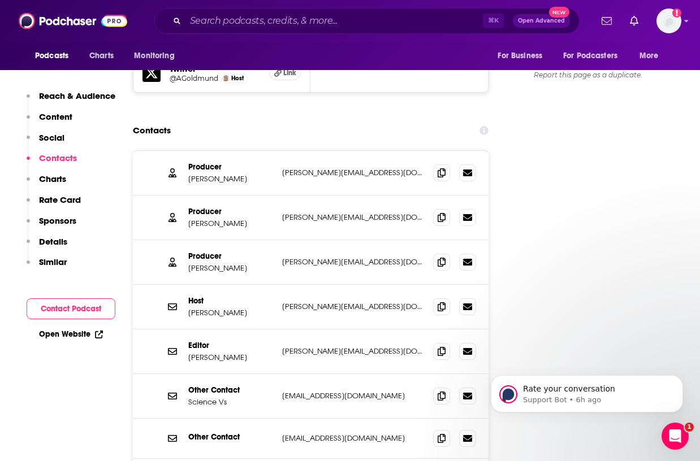
scroll to position [1209, 0]
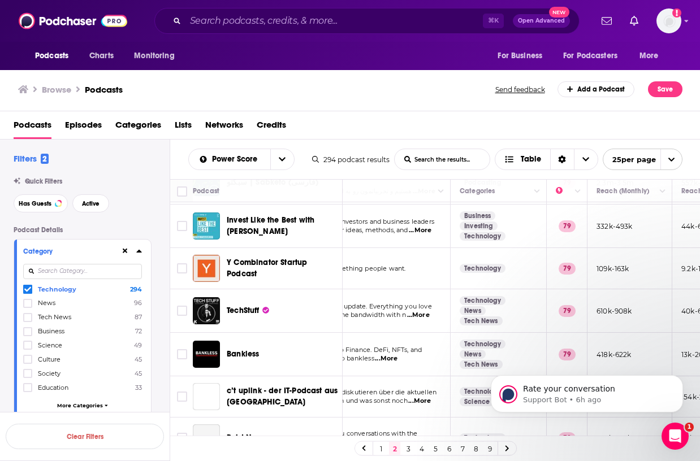
scroll to position [216, 101]
click at [414, 315] on span "...More" at bounding box center [418, 314] width 23 height 9
click at [305, 308] on div "TechStuff" at bounding box center [286, 310] width 118 height 11
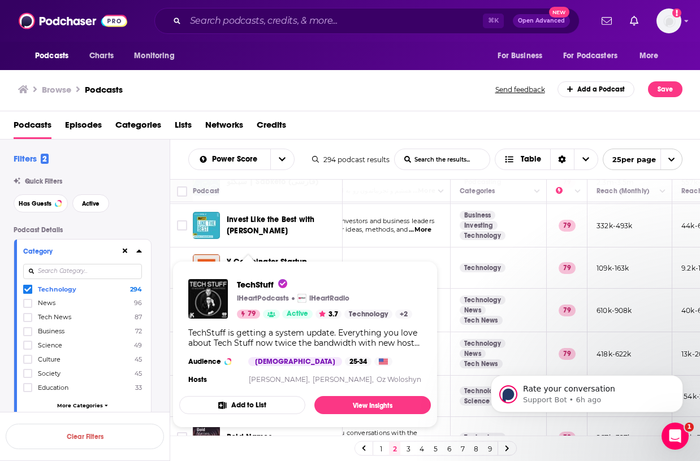
click at [250, 311] on span "79" at bounding box center [252, 314] width 8 height 11
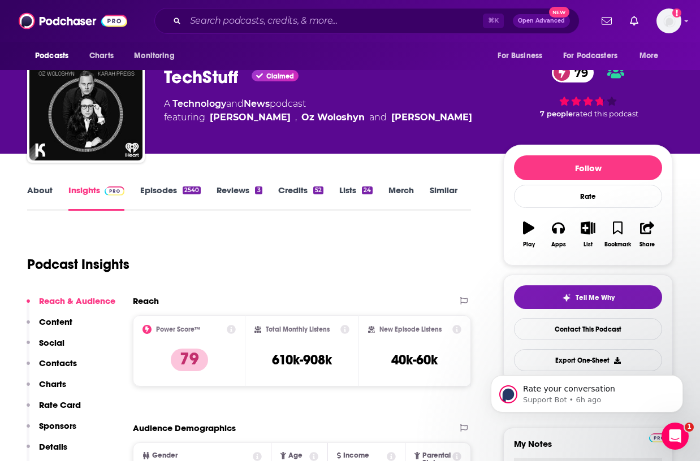
scroll to position [13, 0]
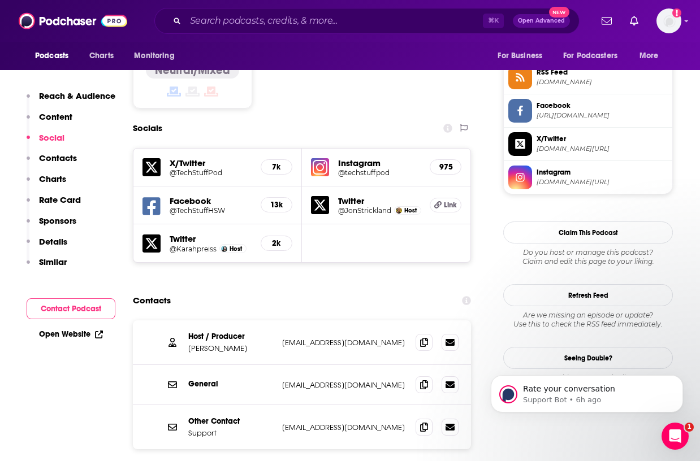
scroll to position [933, 0]
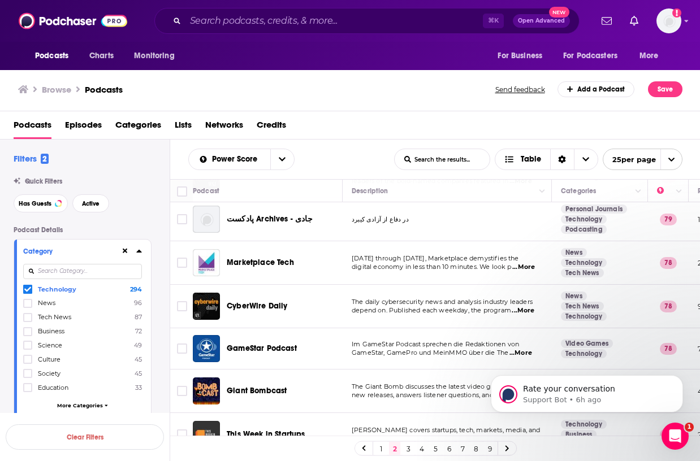
scroll to position [477, 6]
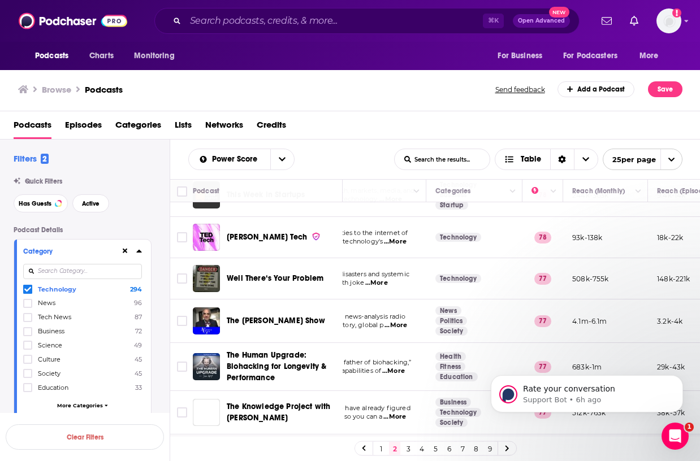
scroll to position [732, 126]
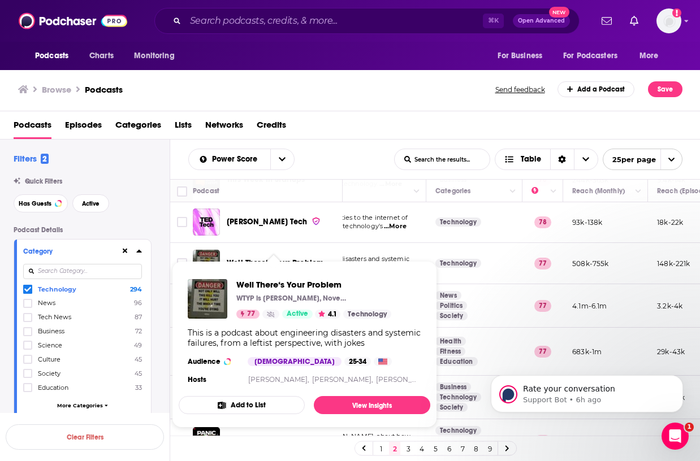
click at [244, 262] on span "Well There‘s Your Problem WTYP is [PERSON_NAME], November [PERSON_NAME], [PERSO…" at bounding box center [305, 344] width 252 height 167
click at [245, 257] on span "Well There‘s Your Problem WTYP is [PERSON_NAME], November [PERSON_NAME], [PERSO…" at bounding box center [304, 344] width 265 height 180
click at [210, 251] on img "Well There‘s Your Problem" at bounding box center [206, 263] width 27 height 27
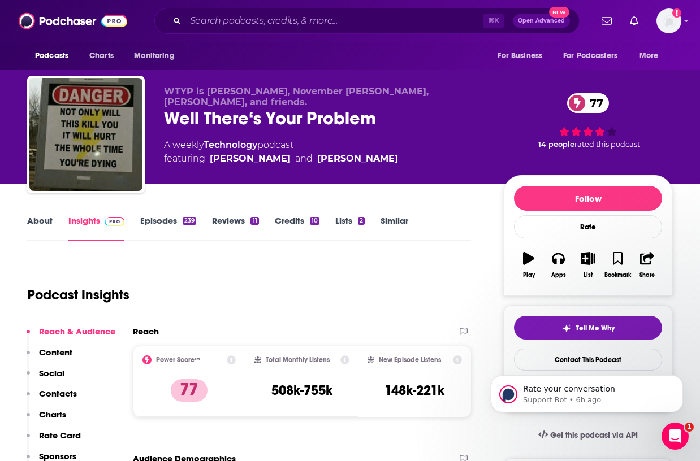
drag, startPoint x: 409, startPoint y: 161, endPoint x: 211, endPoint y: 161, distance: 197.9
click at [211, 161] on div "A weekly Technology podcast featuring [PERSON_NAME] and [PERSON_NAME]" at bounding box center [324, 152] width 321 height 27
copy span "[PERSON_NAME] and [PERSON_NAME]"
click at [375, 101] on p "WTYP is [PERSON_NAME], November [PERSON_NAME], [PERSON_NAME], and friends." at bounding box center [324, 96] width 321 height 21
drag, startPoint x: 285, startPoint y: 92, endPoint x: 449, endPoint y: 89, distance: 163.4
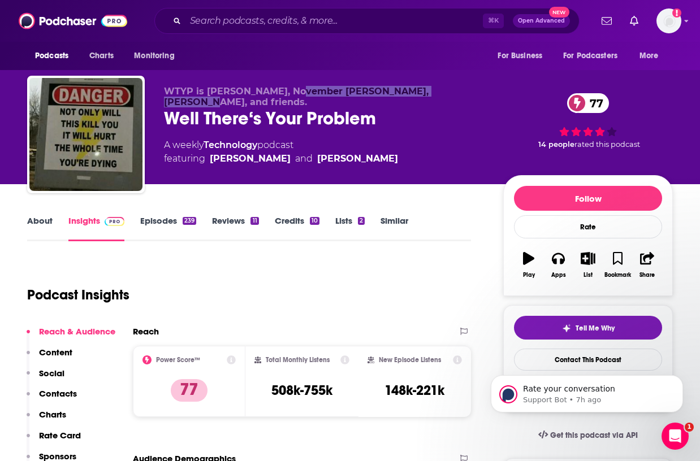
click at [429, 89] on span "WTYP is [PERSON_NAME], November [PERSON_NAME], [PERSON_NAME], and friends." at bounding box center [296, 96] width 265 height 21
copy span "November [PERSON_NAME], [PERSON_NAME]"
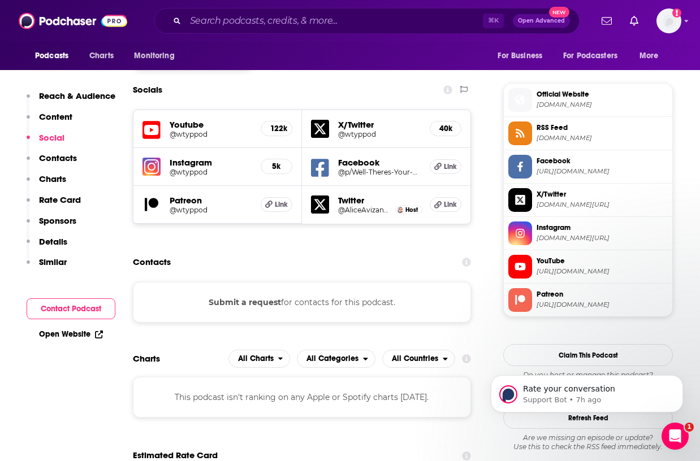
scroll to position [1022, 0]
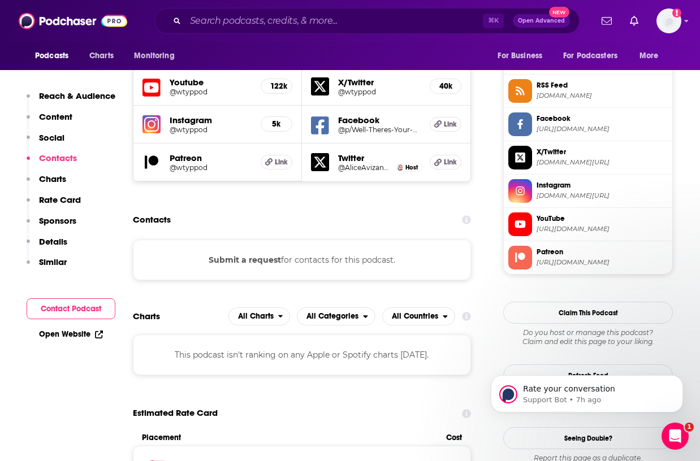
click at [259, 254] on button "Submit a request" at bounding box center [245, 260] width 72 height 12
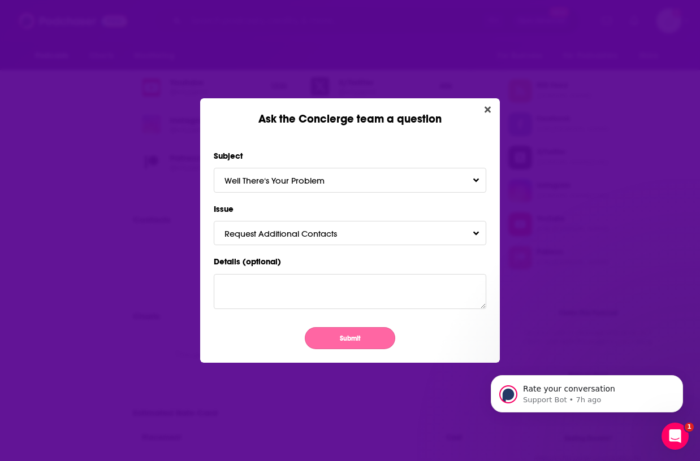
click at [334, 345] on button "Submit" at bounding box center [350, 338] width 90 height 22
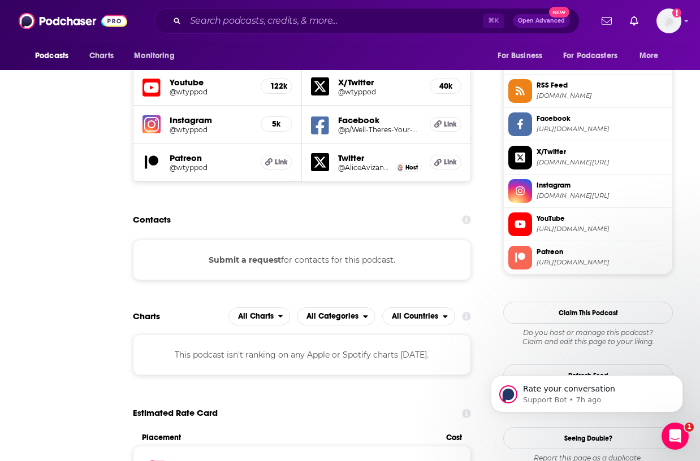
click at [346, 409] on div "Ask the Concierge team a question Subject Well There‘s Your Problem Issue Reque…" at bounding box center [350, 230] width 700 height 461
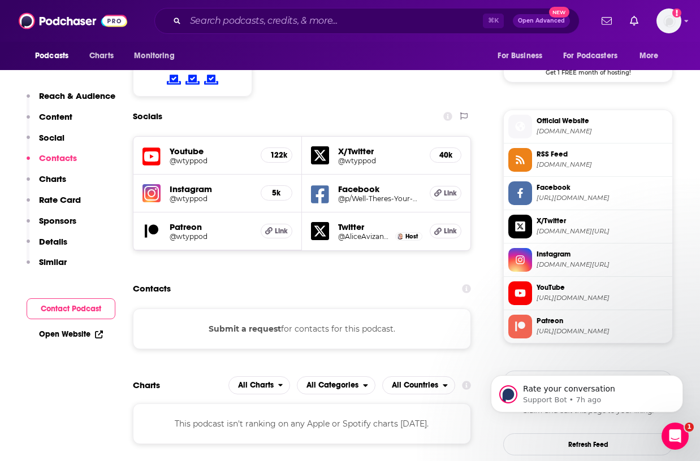
scroll to position [944, 0]
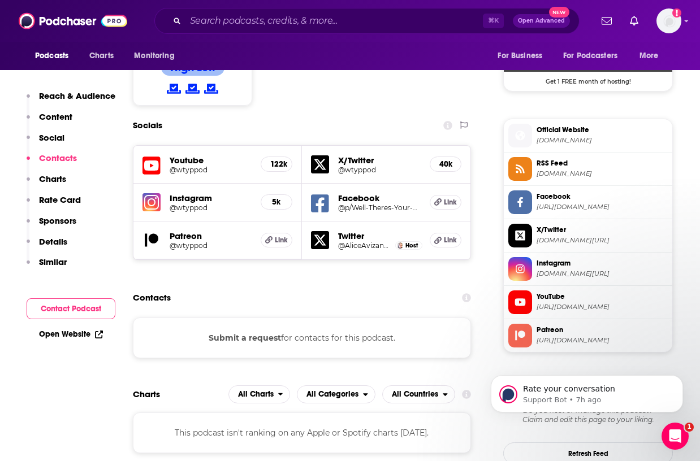
click at [556, 135] on span "Official Website" at bounding box center [601, 130] width 131 height 10
click at [561, 207] on span "[URL][DOMAIN_NAME]" at bounding box center [601, 207] width 131 height 8
click at [351, 155] on h5 "X/Twitter" at bounding box center [379, 160] width 83 height 11
click at [357, 166] on h5 "@wtyppod" at bounding box center [379, 170] width 83 height 8
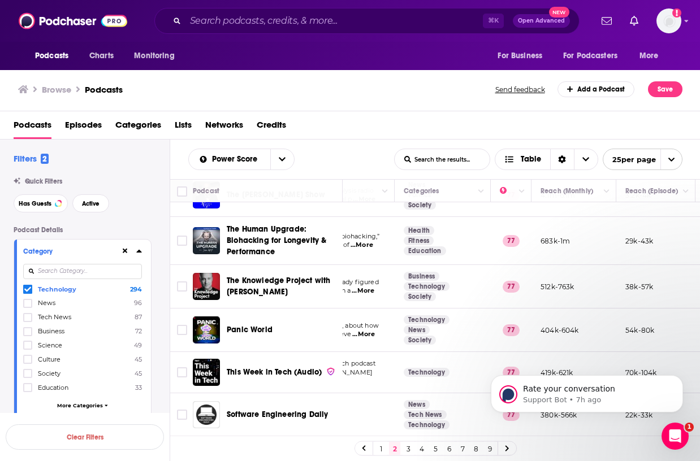
click at [406, 447] on link "3" at bounding box center [408, 449] width 11 height 14
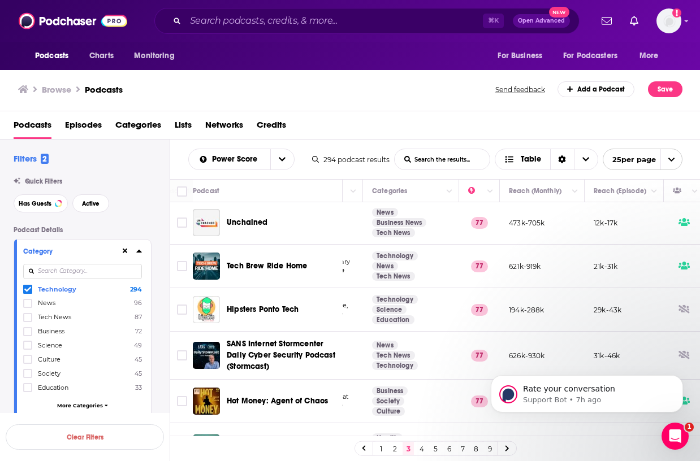
scroll to position [1, 196]
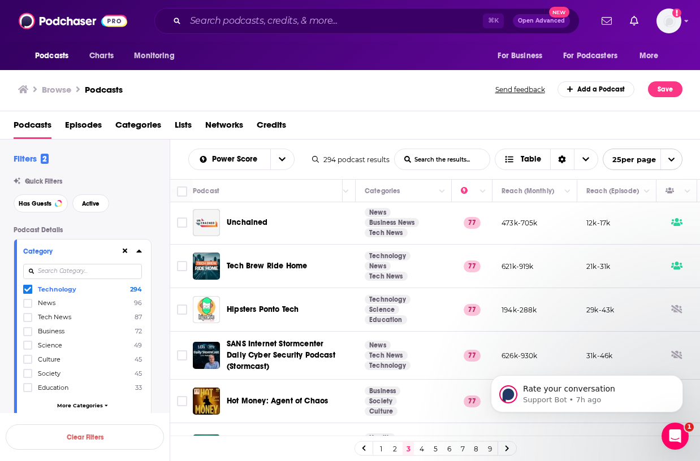
click at [246, 222] on span "Unchained" at bounding box center [247, 223] width 41 height 10
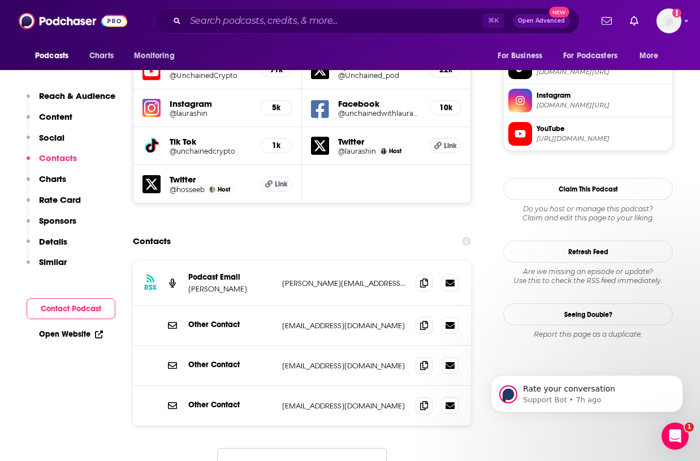
scroll to position [1045, 0]
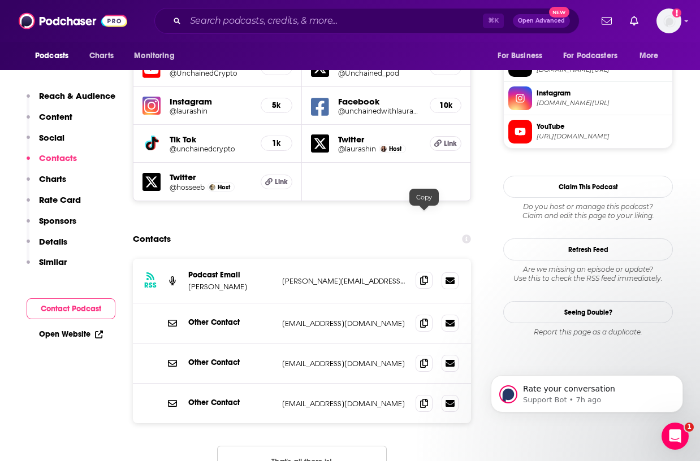
click at [421, 276] on icon at bounding box center [424, 280] width 8 height 9
click at [420, 318] on icon at bounding box center [424, 322] width 8 height 9
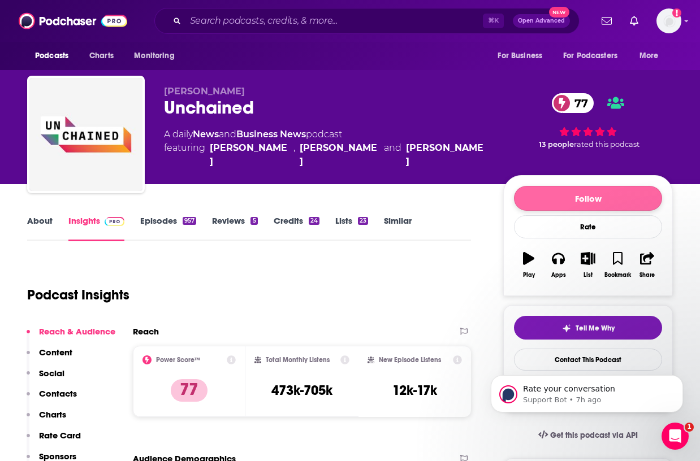
scroll to position [0, 0]
